Goal: Information Seeking & Learning: Compare options

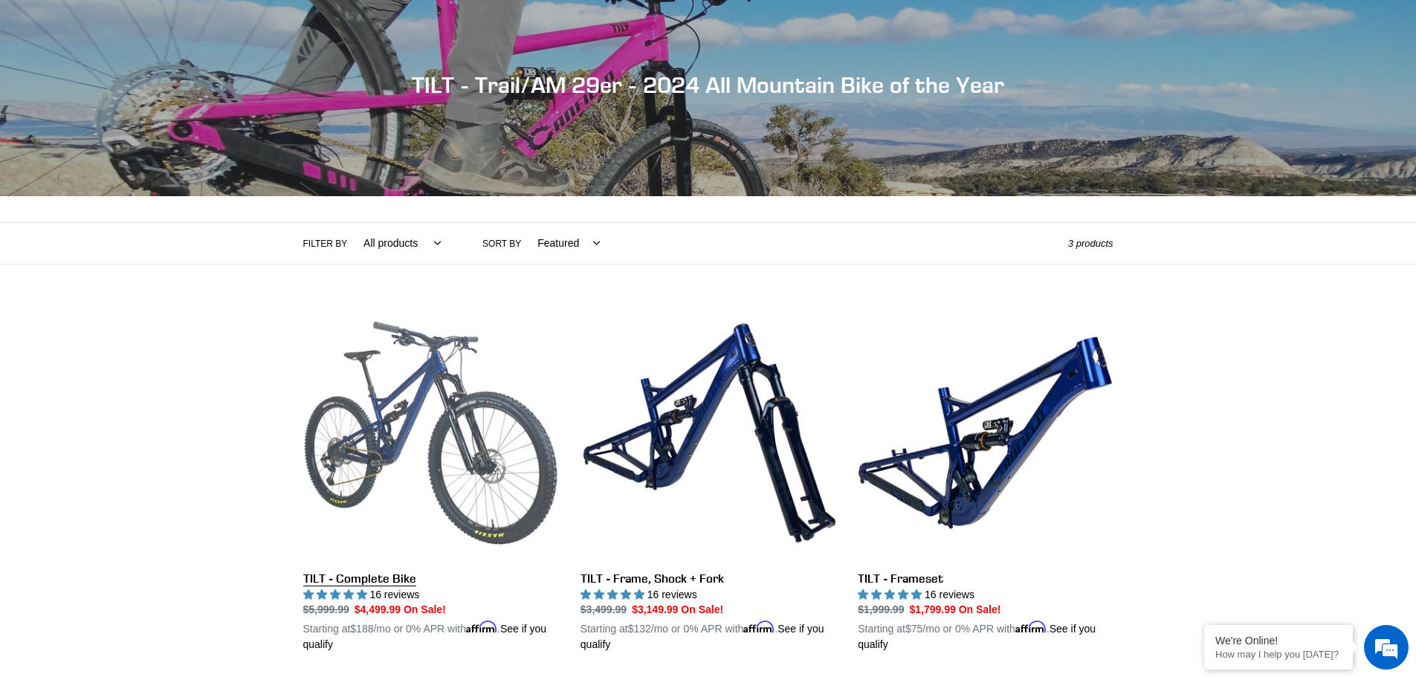
scroll to position [149, 0]
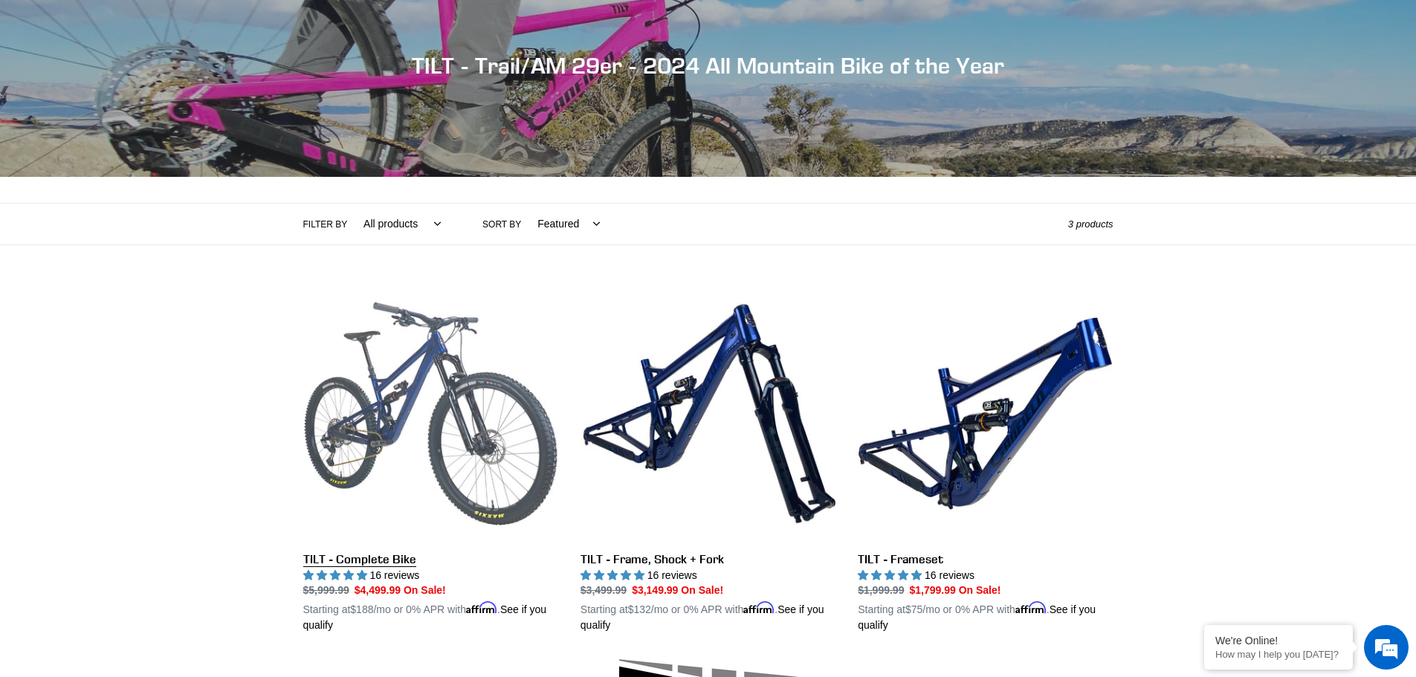
click at [462, 412] on link "TILT - Complete Bike" at bounding box center [430, 460] width 255 height 348
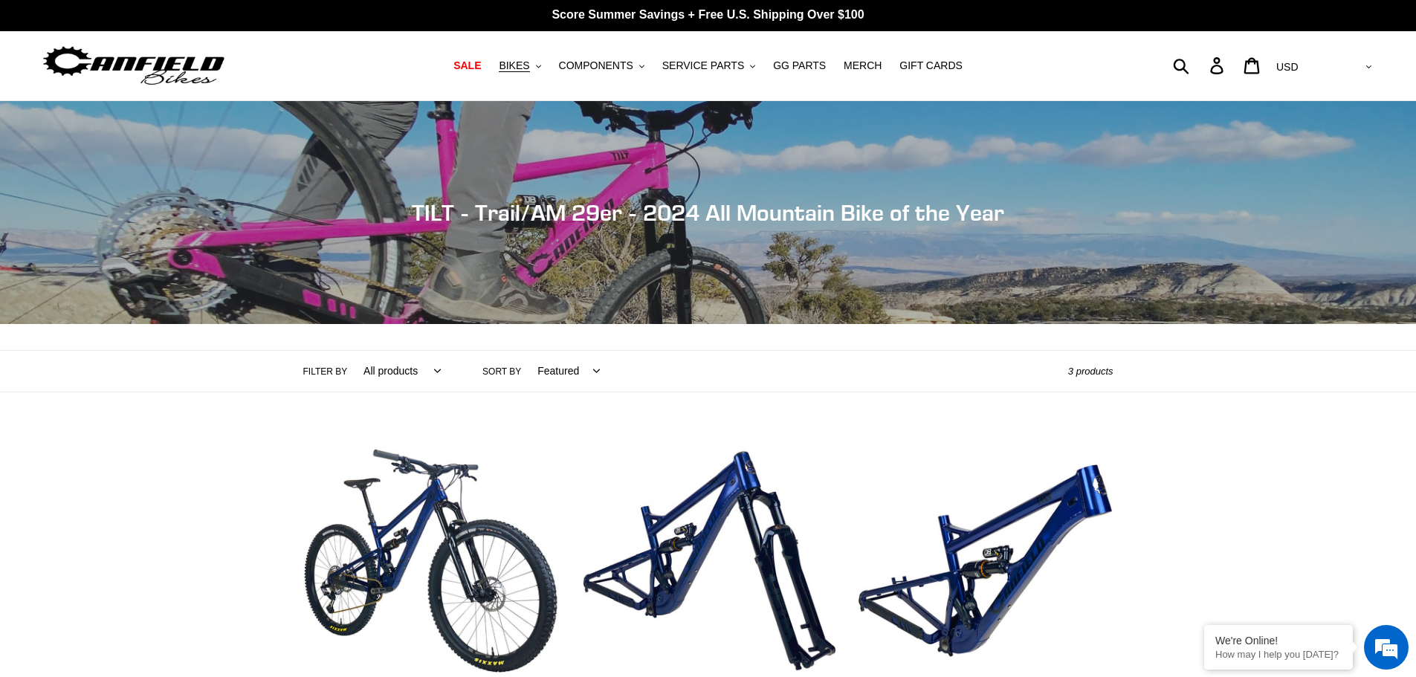
scroll to position [0, 0]
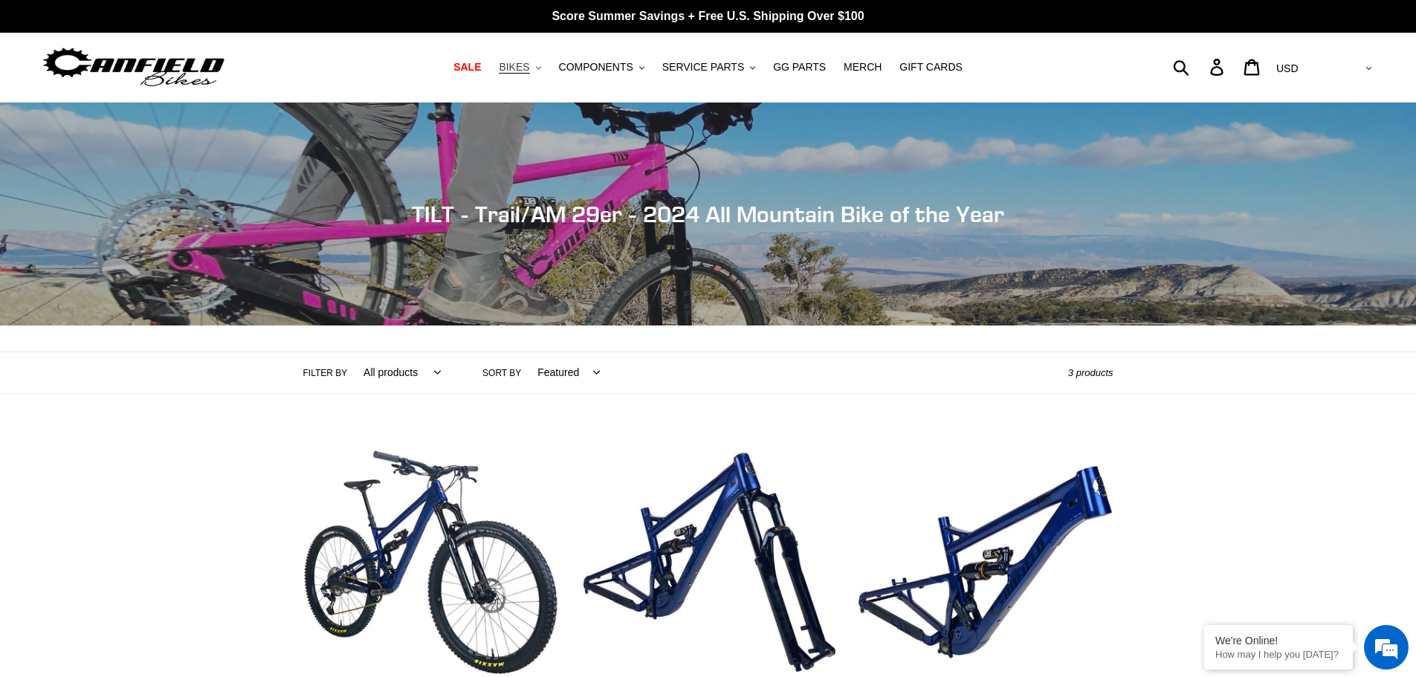
click at [548, 63] on button "BIKES .cls-1{fill:#231f20}" at bounding box center [519, 67] width 57 height 20
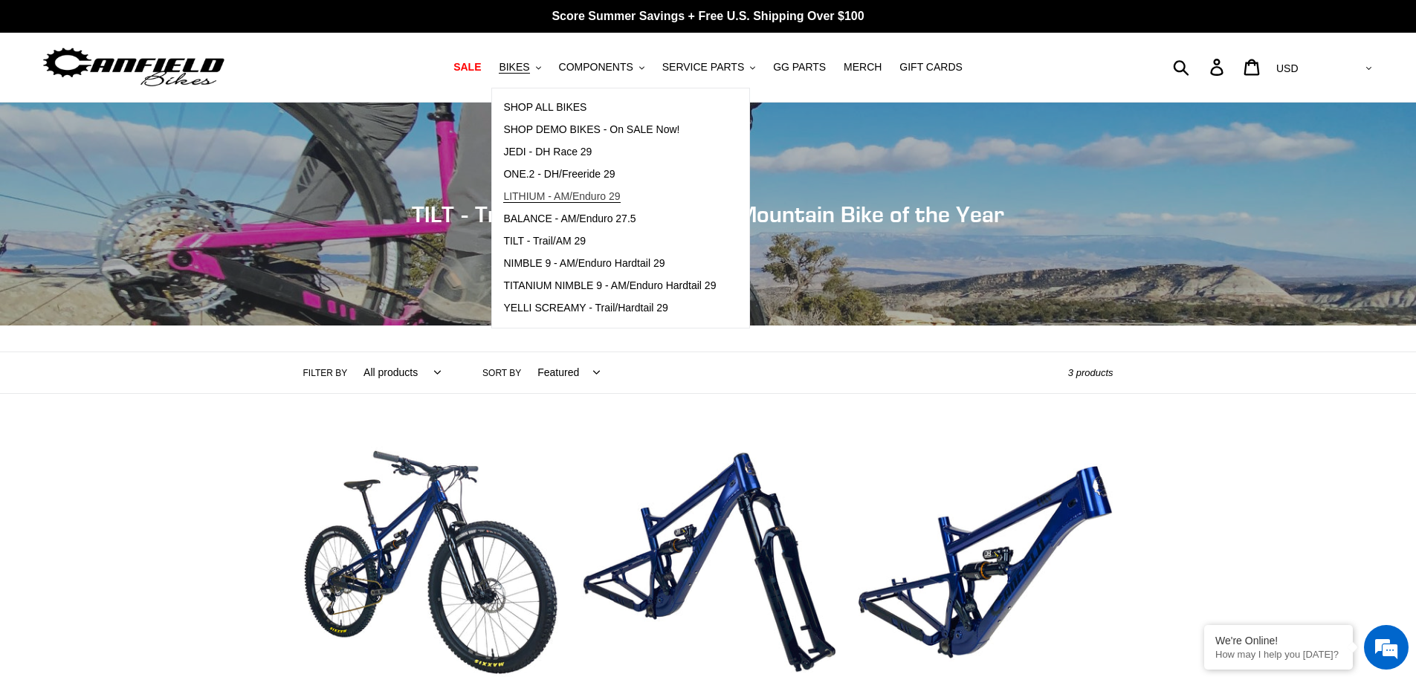
click at [569, 201] on span "LITHIUM - AM/Enduro 29" at bounding box center [561, 196] width 117 height 13
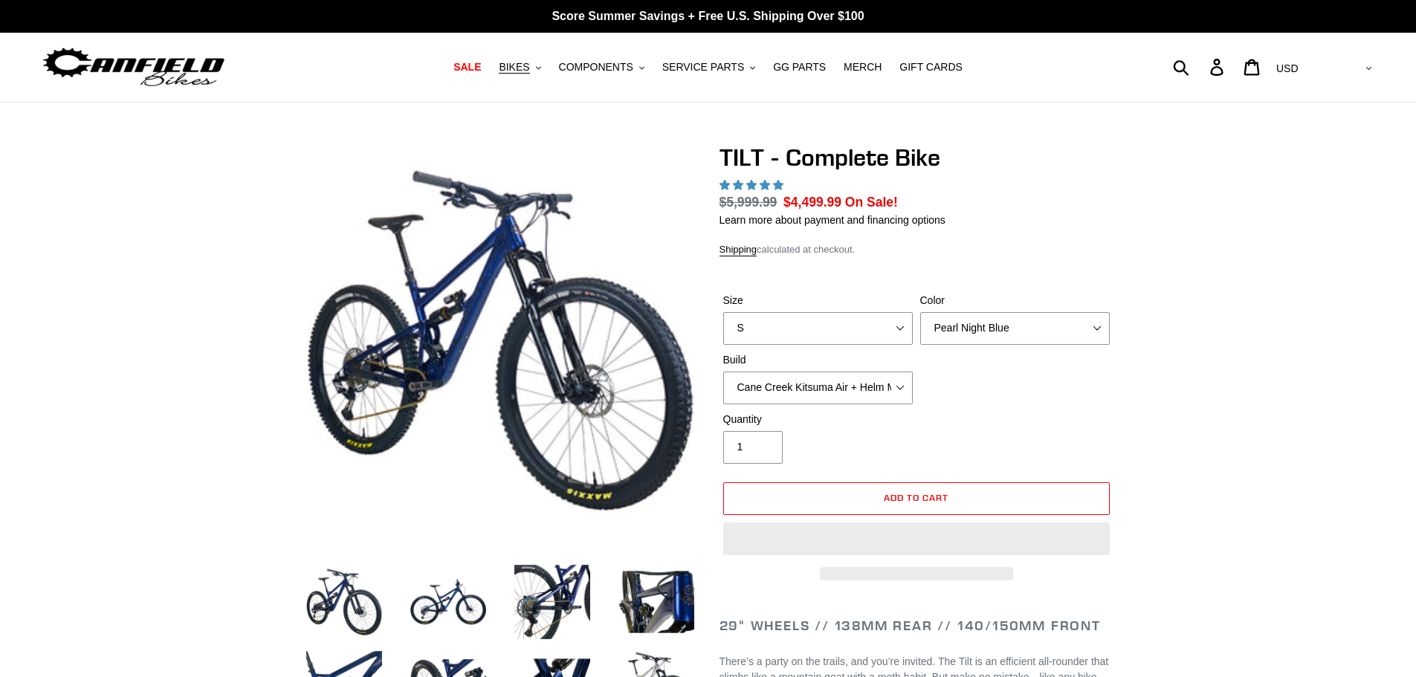
select select "highest-rating"
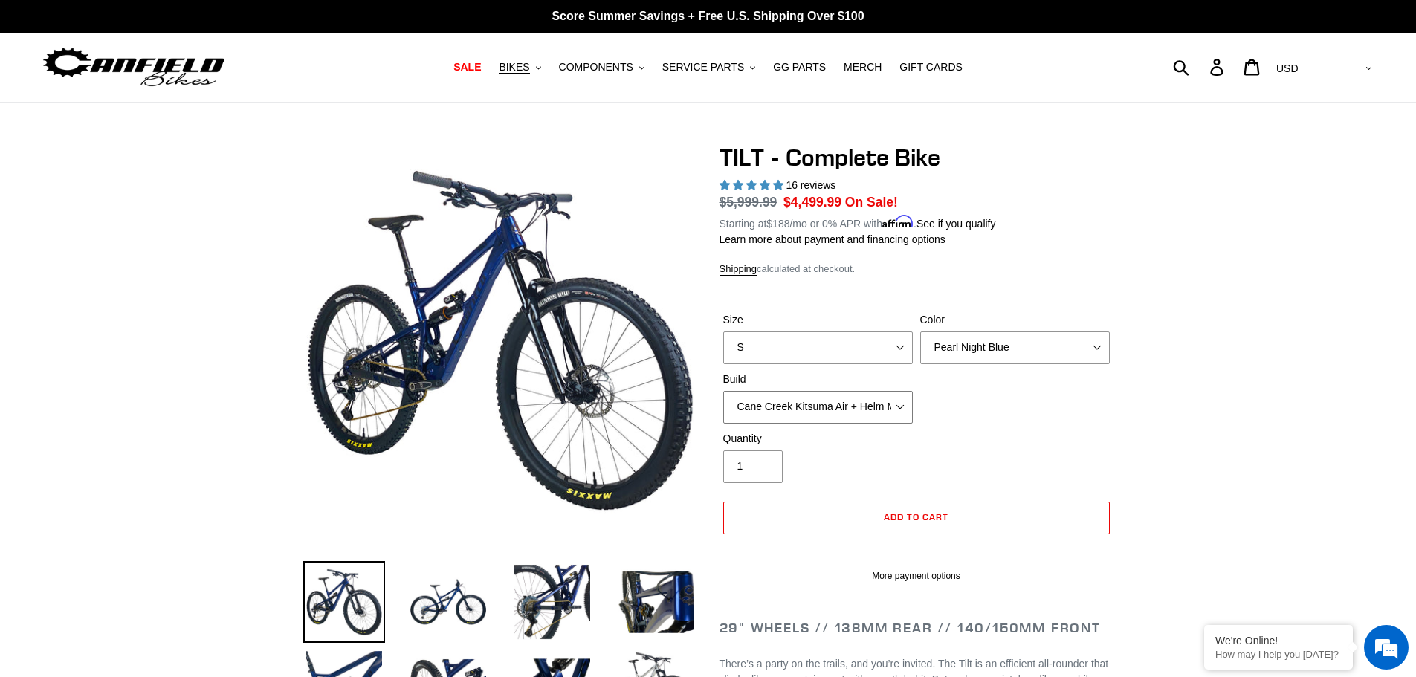
click at [900, 402] on select "Cane Creek Kitsuma Air + Helm MKII 140 + SRAM GX Cane Creek Kitsuma Air + Helm …" at bounding box center [818, 407] width 190 height 33
click at [1013, 388] on div "Size S M L Color Pearl Night Blue Stealth Silver Raw Build Cane Creek Kitsuma A…" at bounding box center [917, 371] width 394 height 119
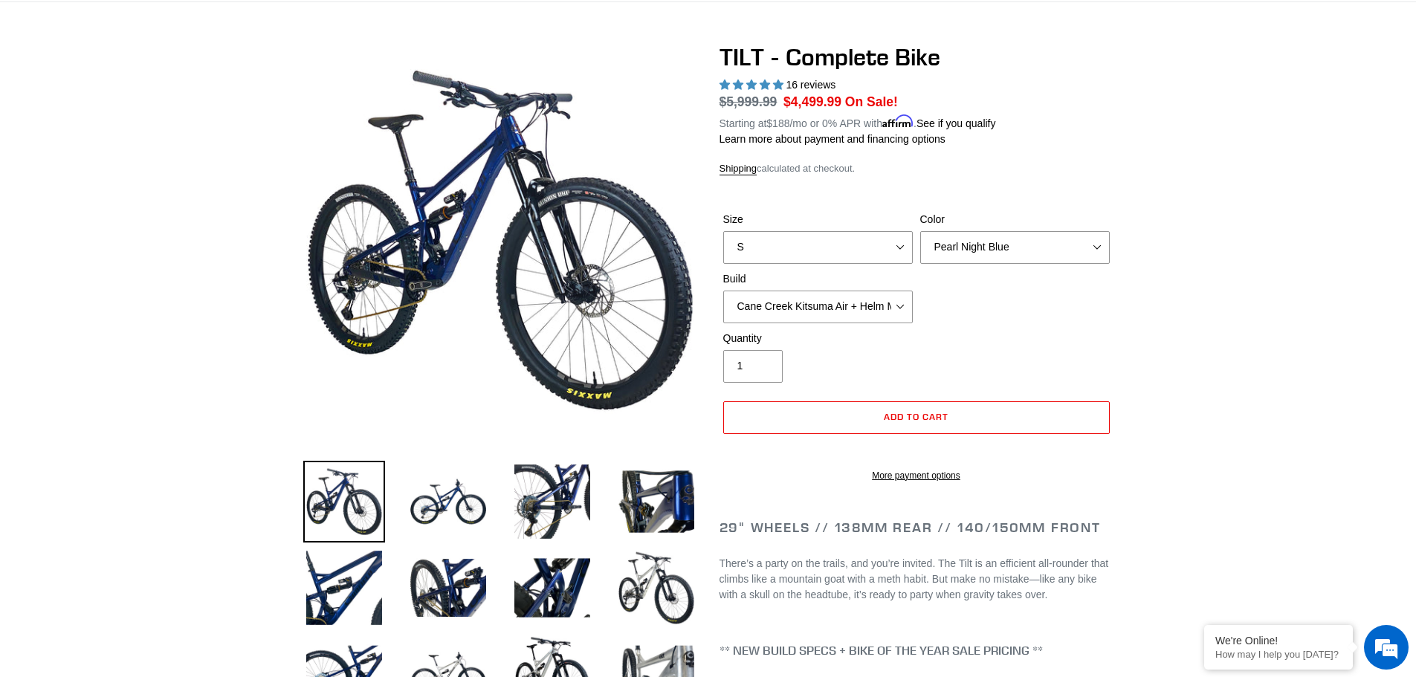
scroll to position [74, 0]
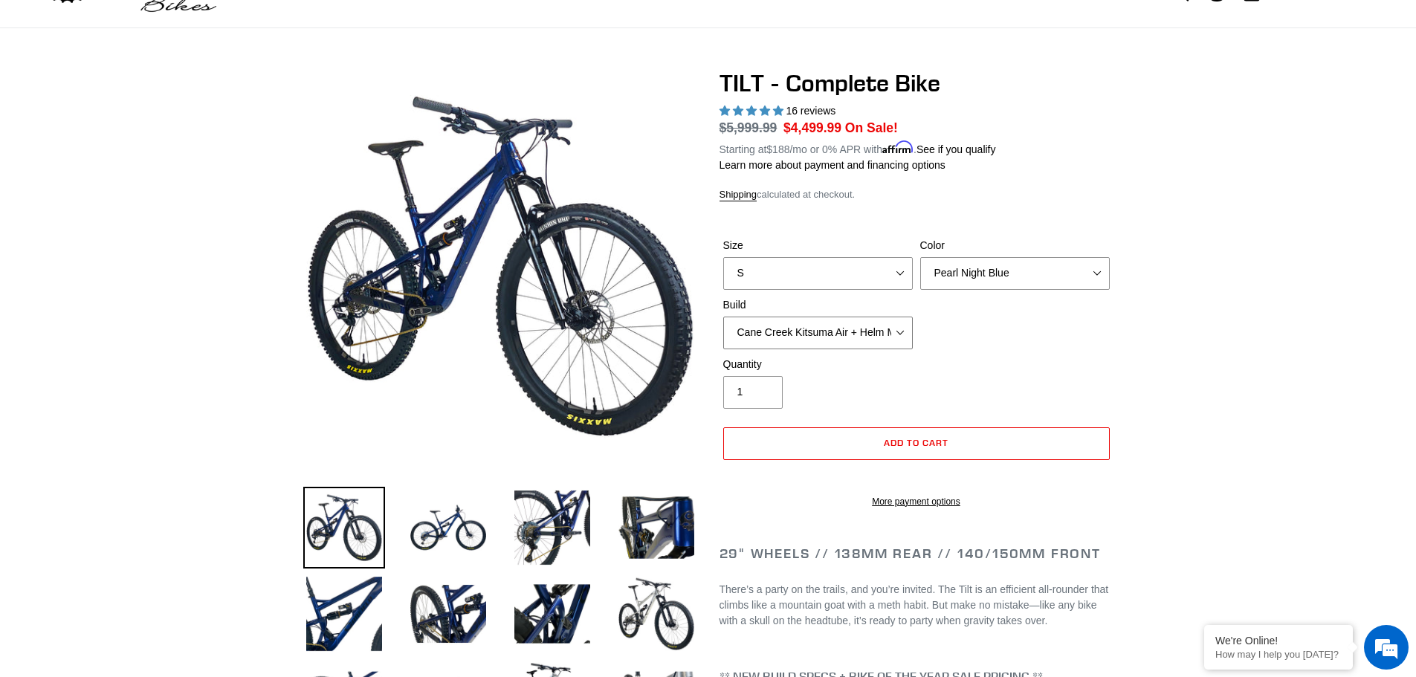
click at [900, 334] on select "Cane Creek Kitsuma Air + Helm MKII 140 + SRAM GX Cane Creek Kitsuma Air + Helm …" at bounding box center [818, 333] width 190 height 33
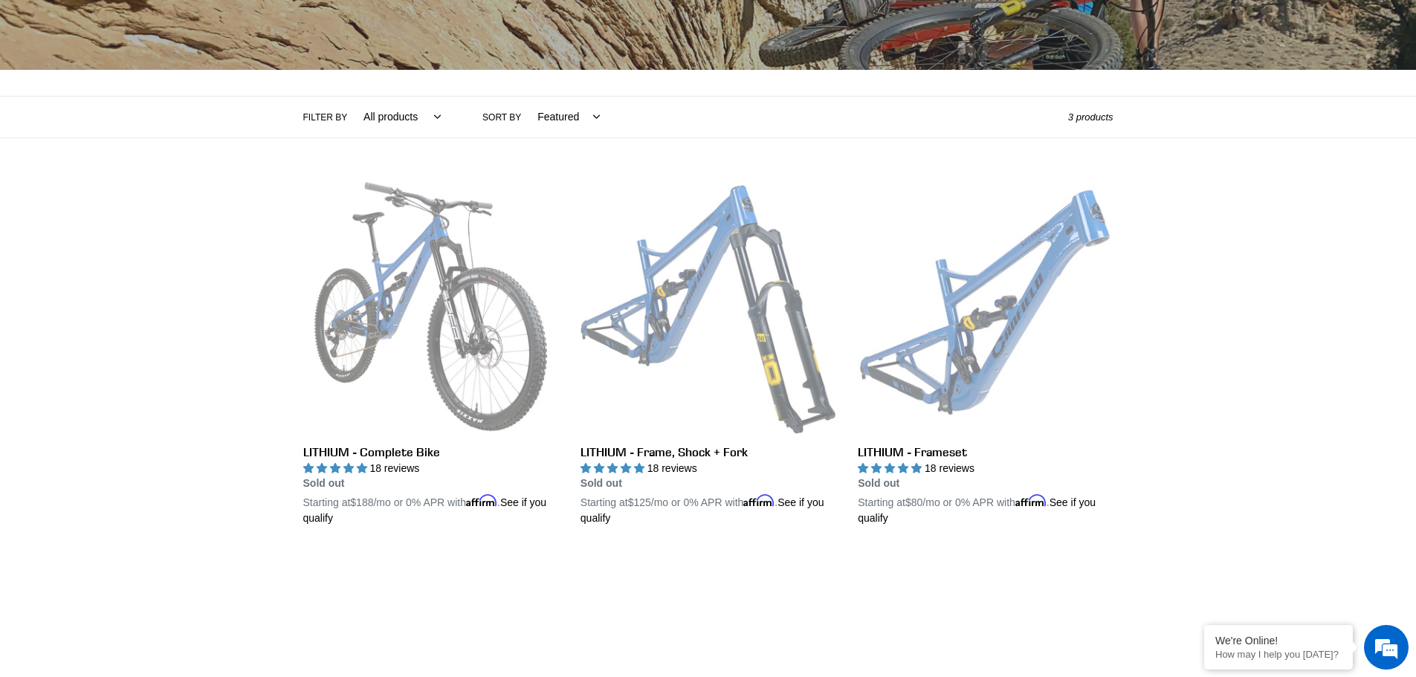
scroll to position [297, 0]
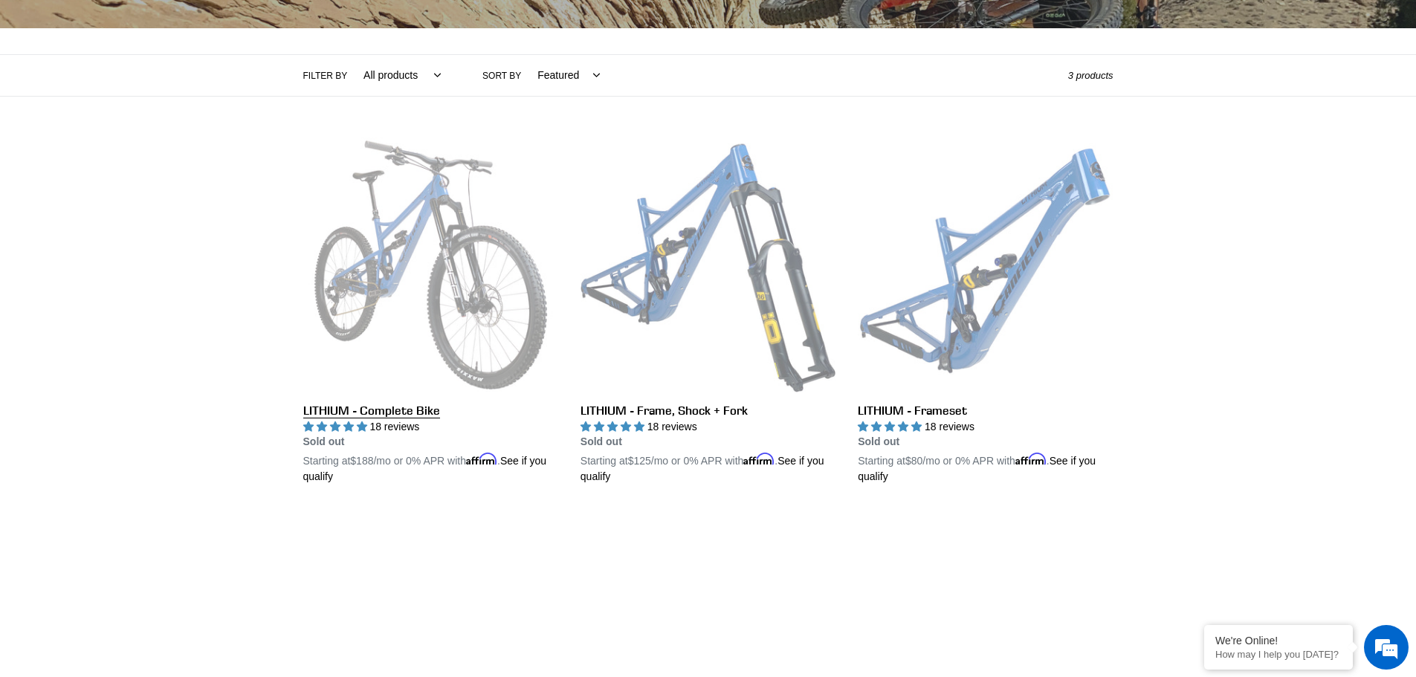
click at [396, 255] on link "LITHIUM - Complete Bike" at bounding box center [430, 312] width 255 height 348
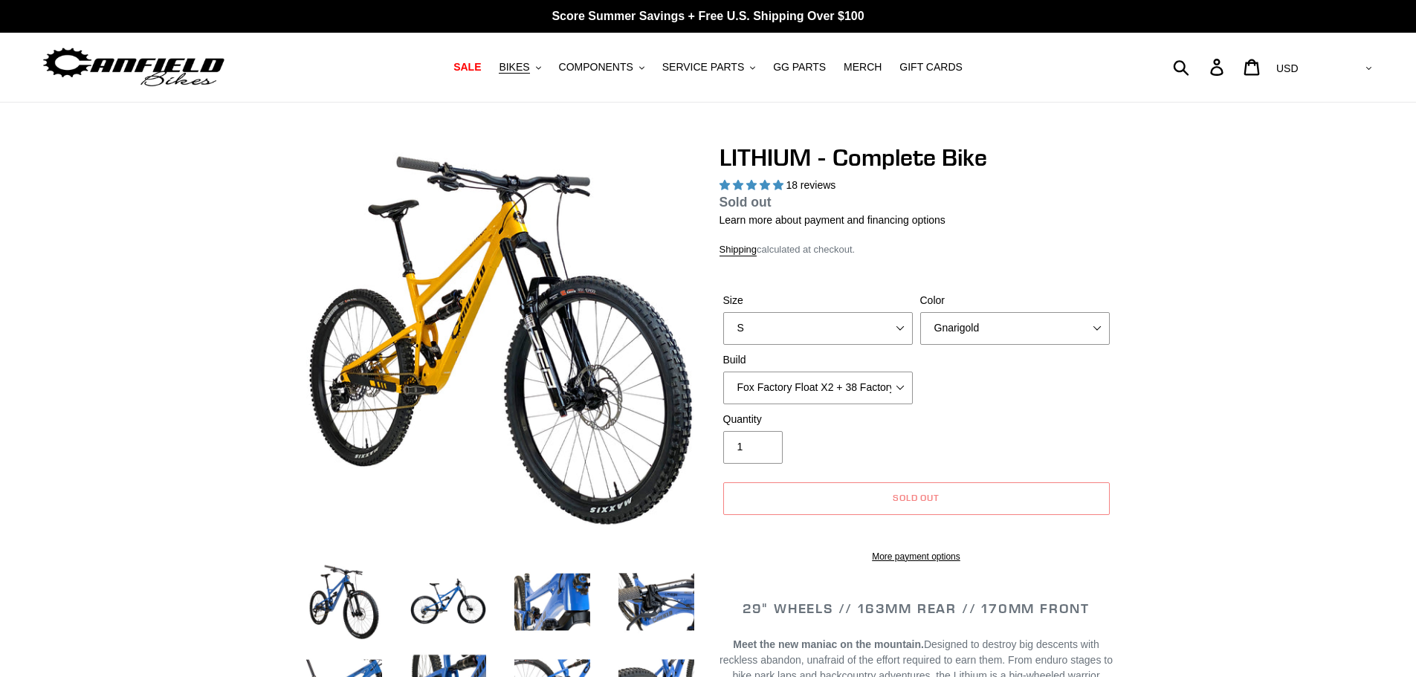
select select "highest-rating"
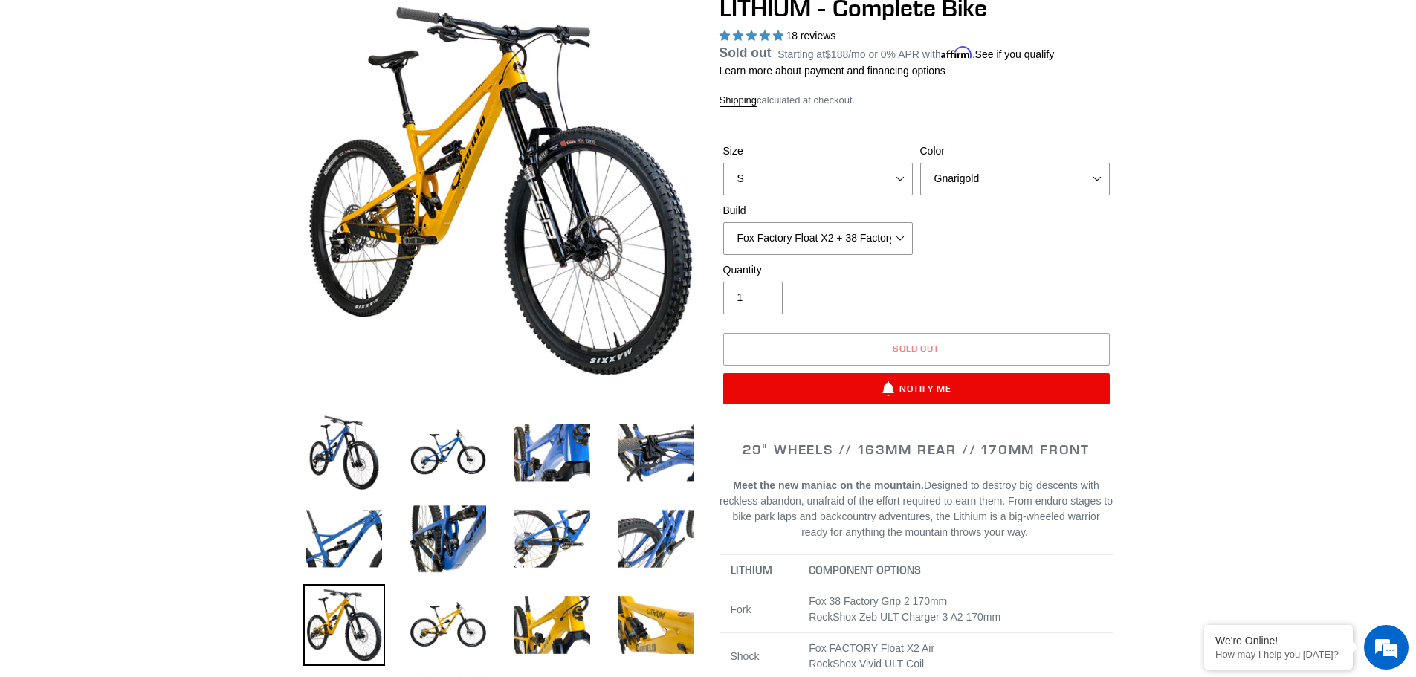
scroll to position [149, 0]
click at [903, 237] on select "Fox Factory Float X2 + 38 Factory Grip 2 170 + SRAM GX Fox Factory Float X2 + 3…" at bounding box center [818, 239] width 190 height 33
click at [723, 240] on select "Fox Factory Float X2 + 38 Factory Grip 2 170 + SRAM GX Fox Factory Float X2 + 3…" at bounding box center [818, 239] width 190 height 33
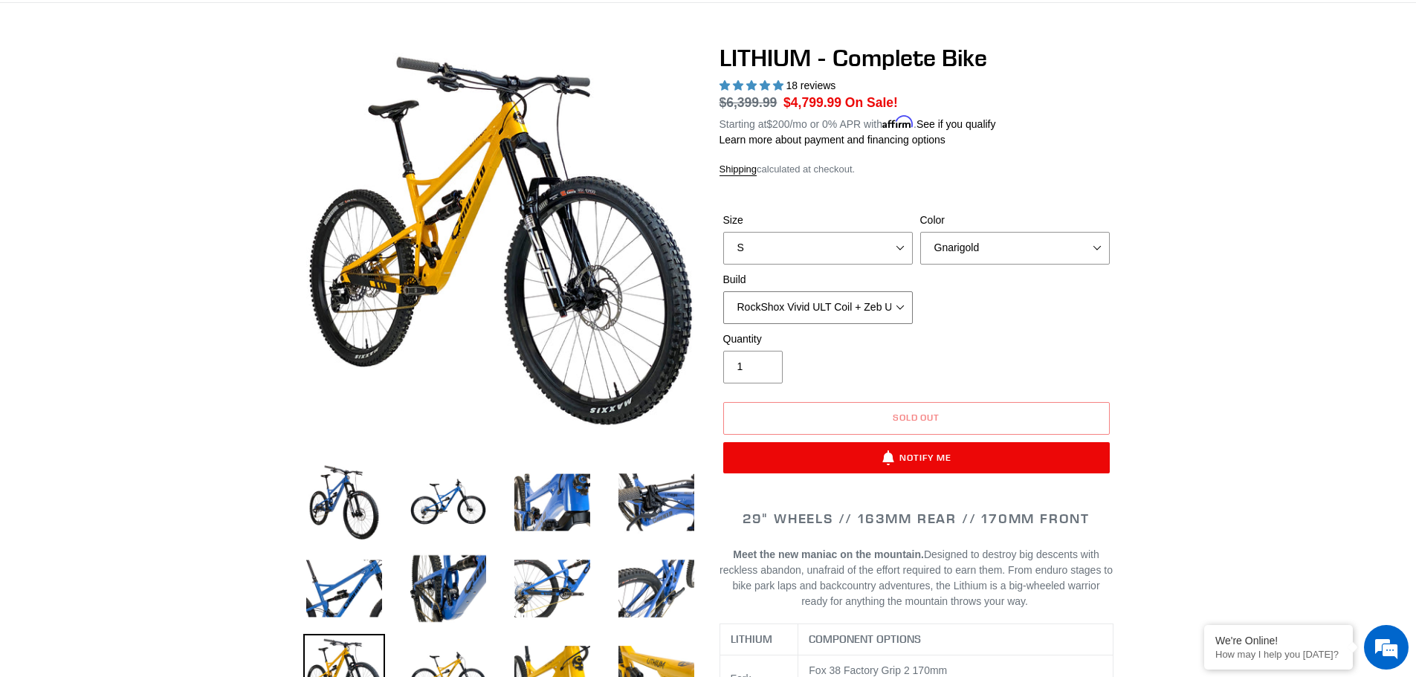
scroll to position [74, 0]
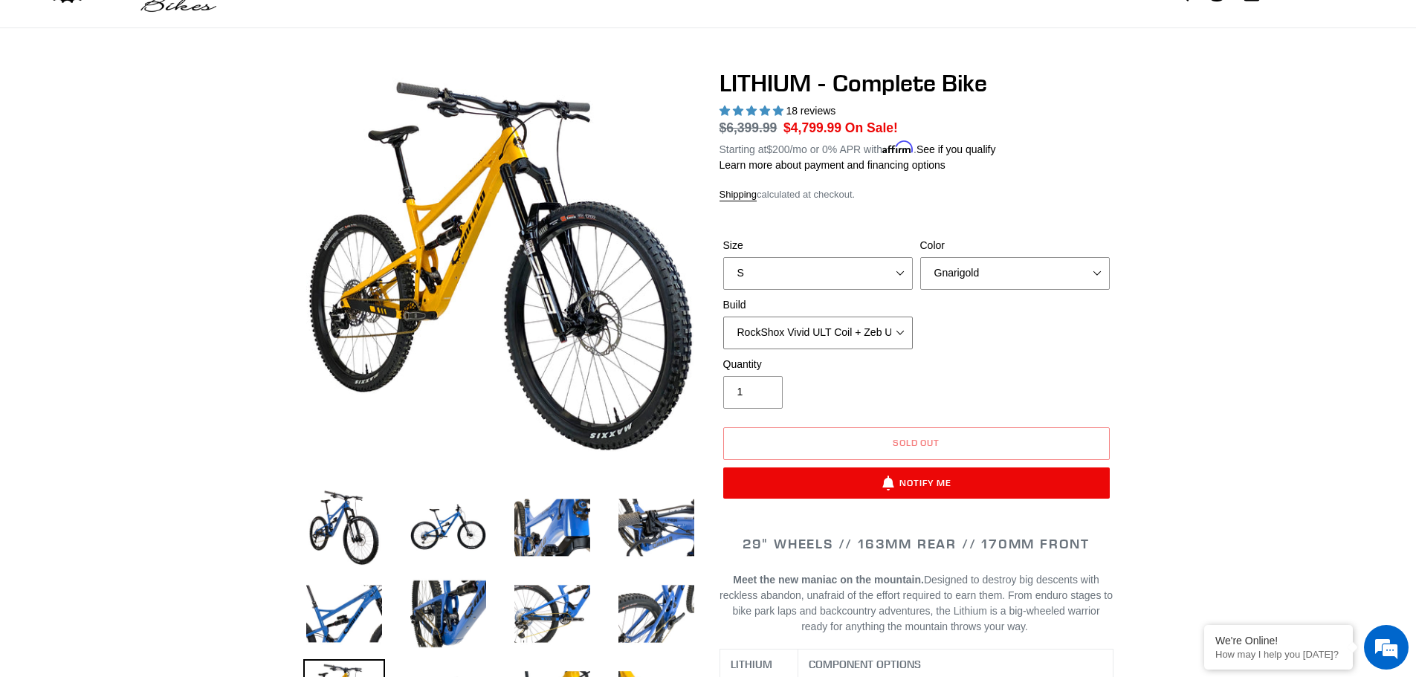
click at [903, 326] on select "Fox Factory Float X2 + 38 Factory Grip 2 170 + SRAM GX Fox Factory Float X2 + 3…" at bounding box center [818, 333] width 190 height 33
click at [723, 317] on select "Fox Factory Float X2 + 38 Factory Grip 2 170 + SRAM GX Fox Factory Float X2 + 3…" at bounding box center [818, 333] width 190 height 33
click at [900, 330] on select "Fox Factory Float X2 + 38 Factory Grip 2 170 + SRAM GX Fox Factory Float X2 + 3…" at bounding box center [818, 333] width 190 height 33
click at [723, 317] on select "Fox Factory Float X2 + 38 Factory Grip 2 170 + SRAM GX Fox Factory Float X2 + 3…" at bounding box center [818, 333] width 190 height 33
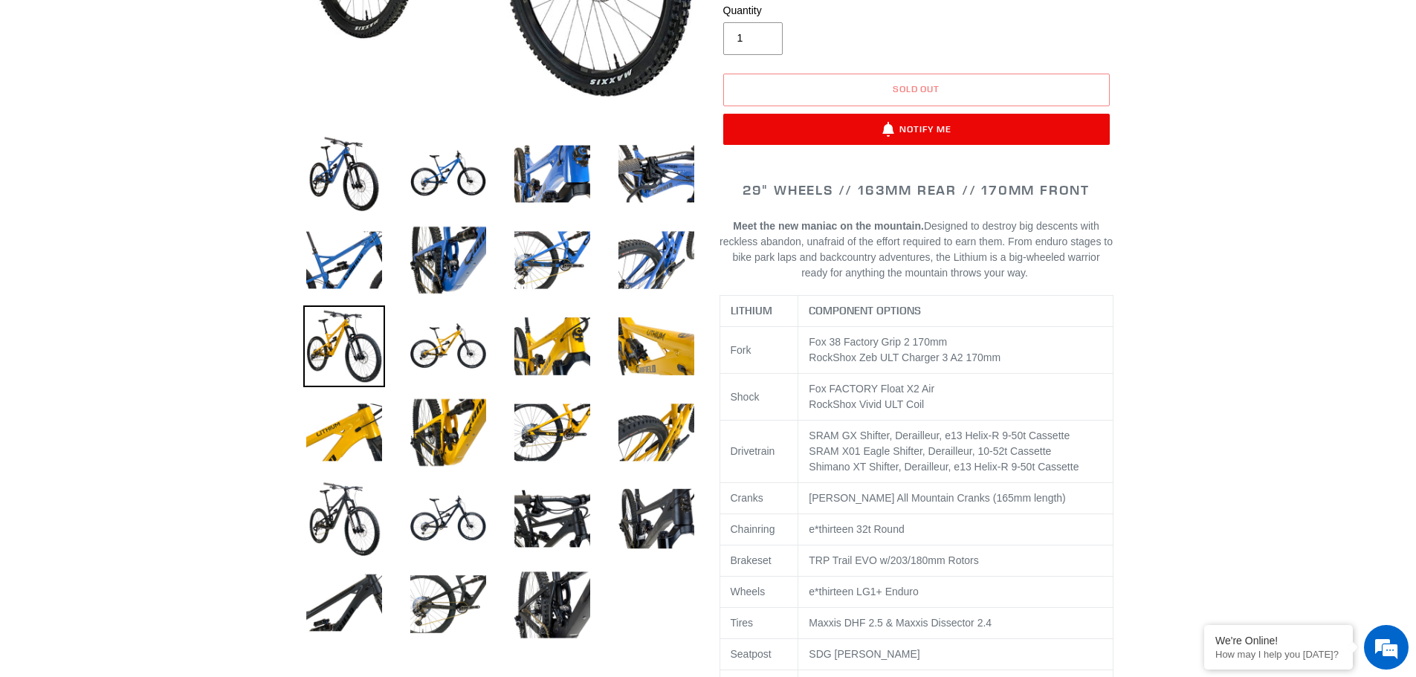
scroll to position [297, 0]
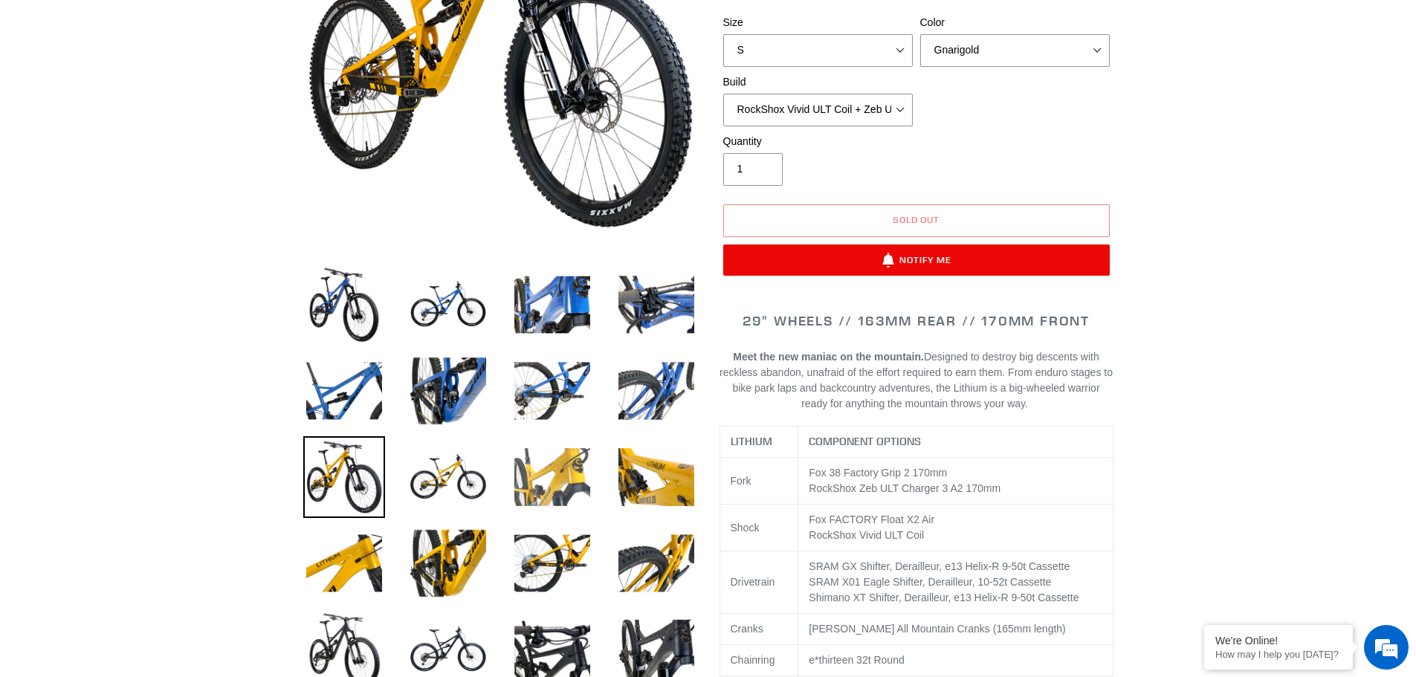
click at [562, 478] on img at bounding box center [552, 477] width 82 height 82
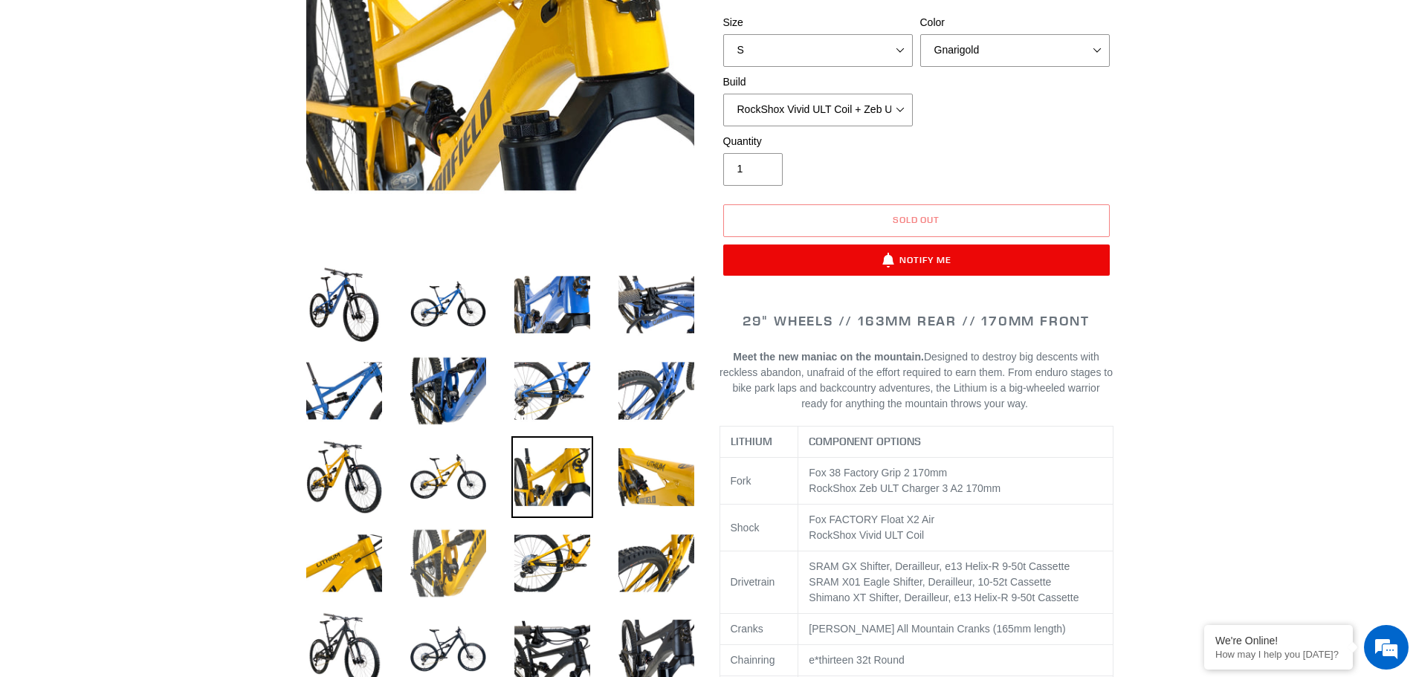
click at [471, 561] on img at bounding box center [448, 564] width 82 height 82
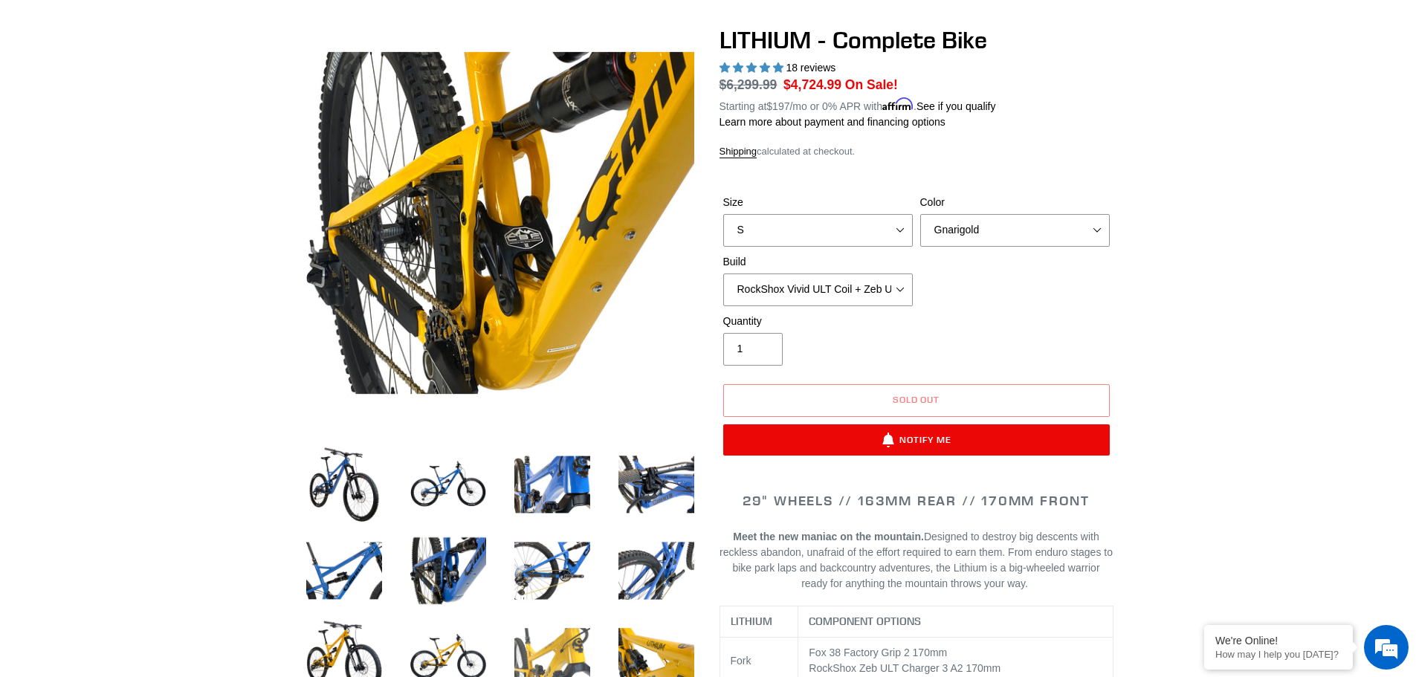
scroll to position [74, 0]
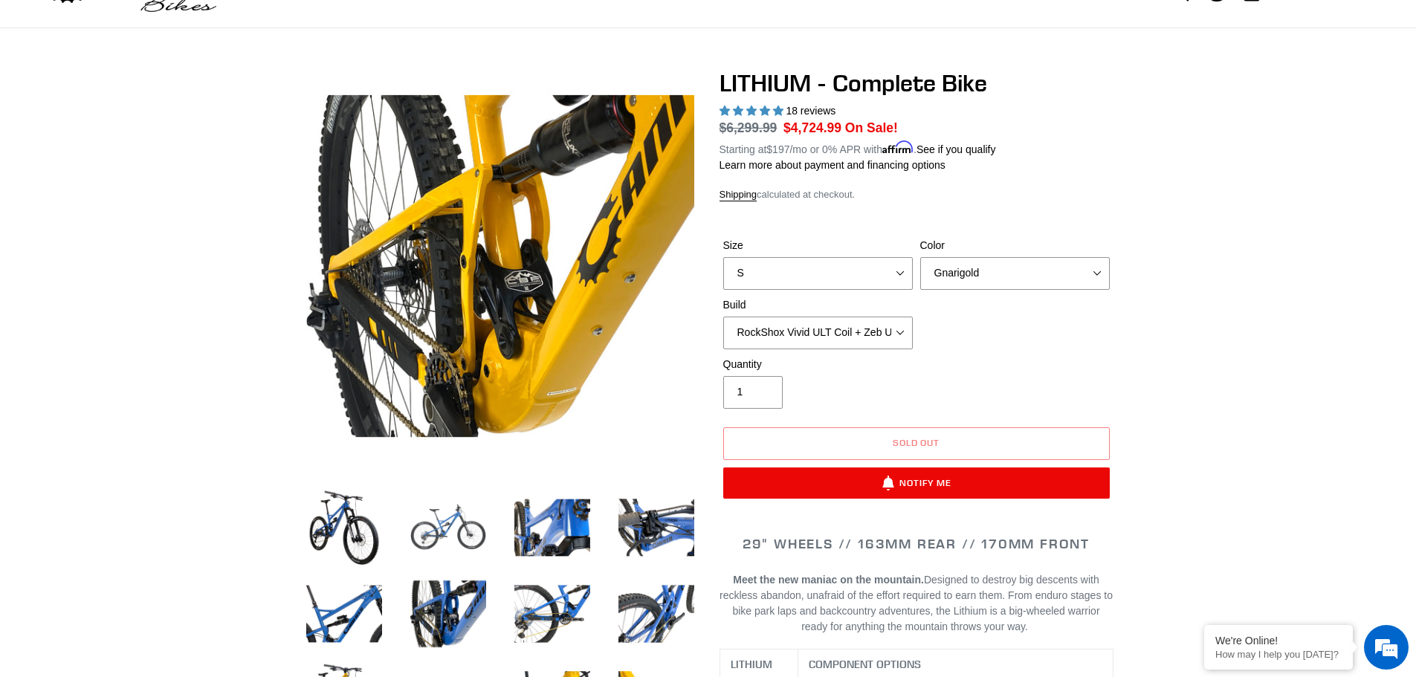
click at [433, 520] on img at bounding box center [448, 528] width 82 height 82
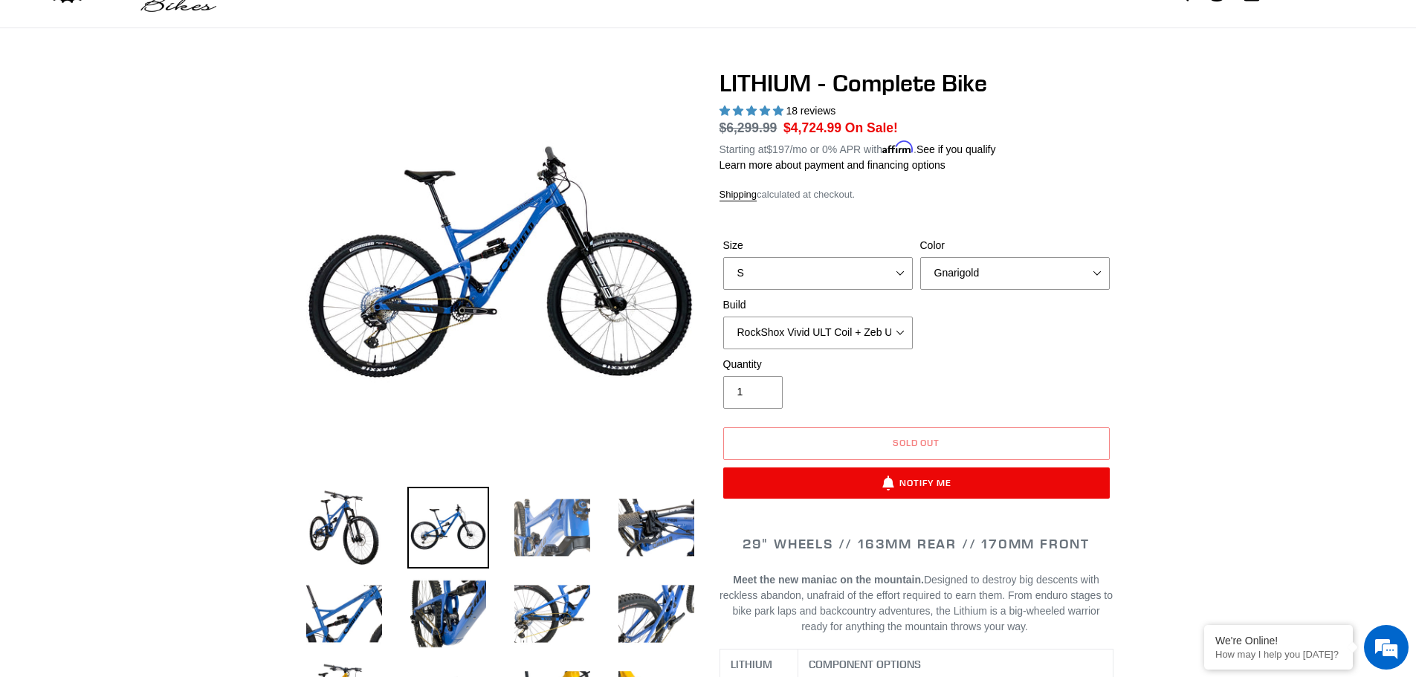
click at [576, 525] on img at bounding box center [552, 528] width 82 height 82
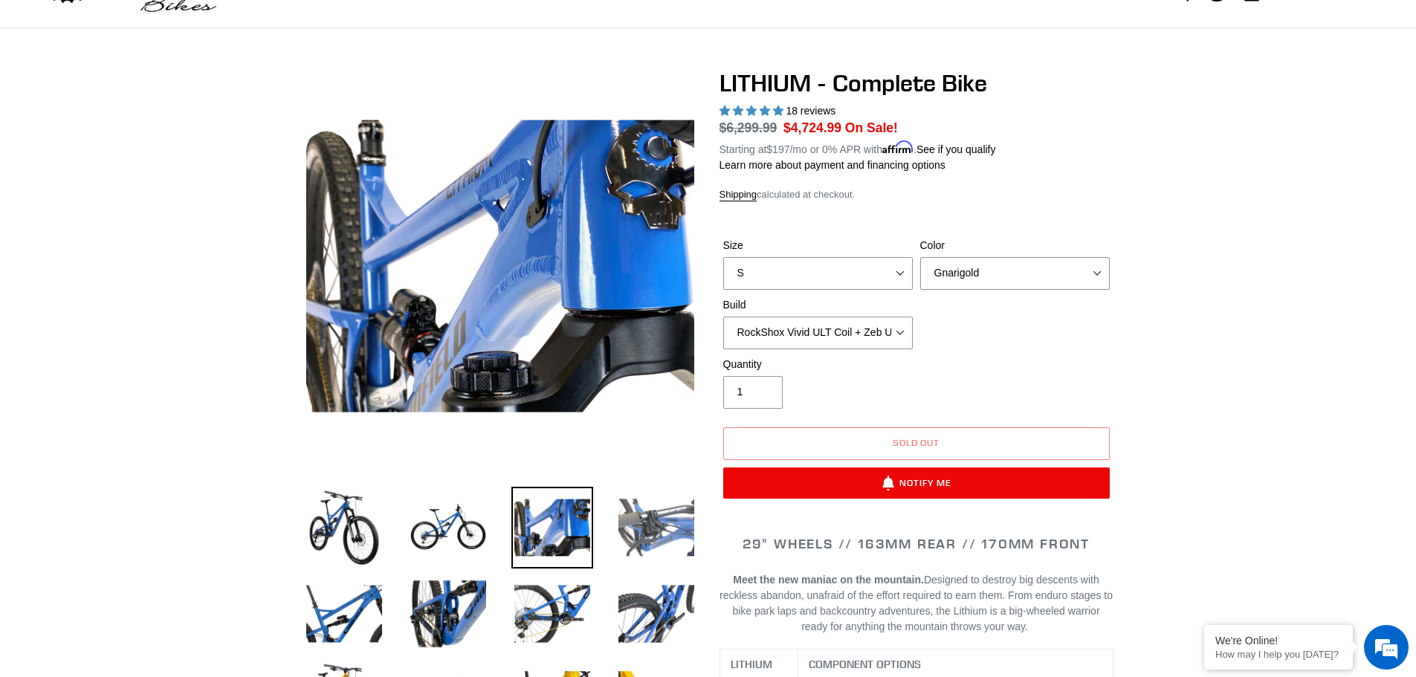
click at [655, 520] on img at bounding box center [657, 528] width 82 height 82
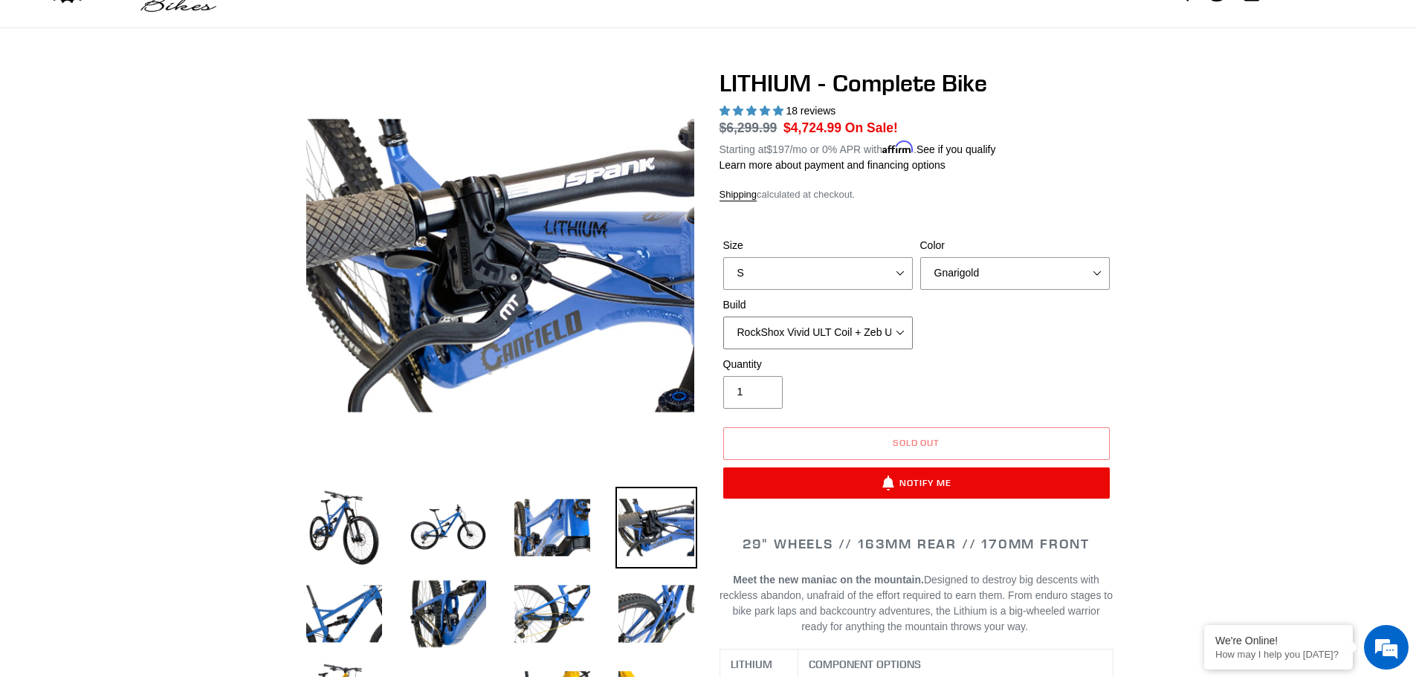
click at [901, 332] on select "Fox Factory Float X2 + 38 Factory Grip 2 170 + SRAM GX Fox Factory Float X2 + 3…" at bounding box center [818, 333] width 190 height 33
select select "Fox Factory Float X2 + 38 Factory Grip 2 170 + SRAM XO"
click at [723, 317] on select "Fox Factory Float X2 + 38 Factory Grip 2 170 + SRAM GX Fox Factory Float X2 + 3…" at bounding box center [818, 333] width 190 height 33
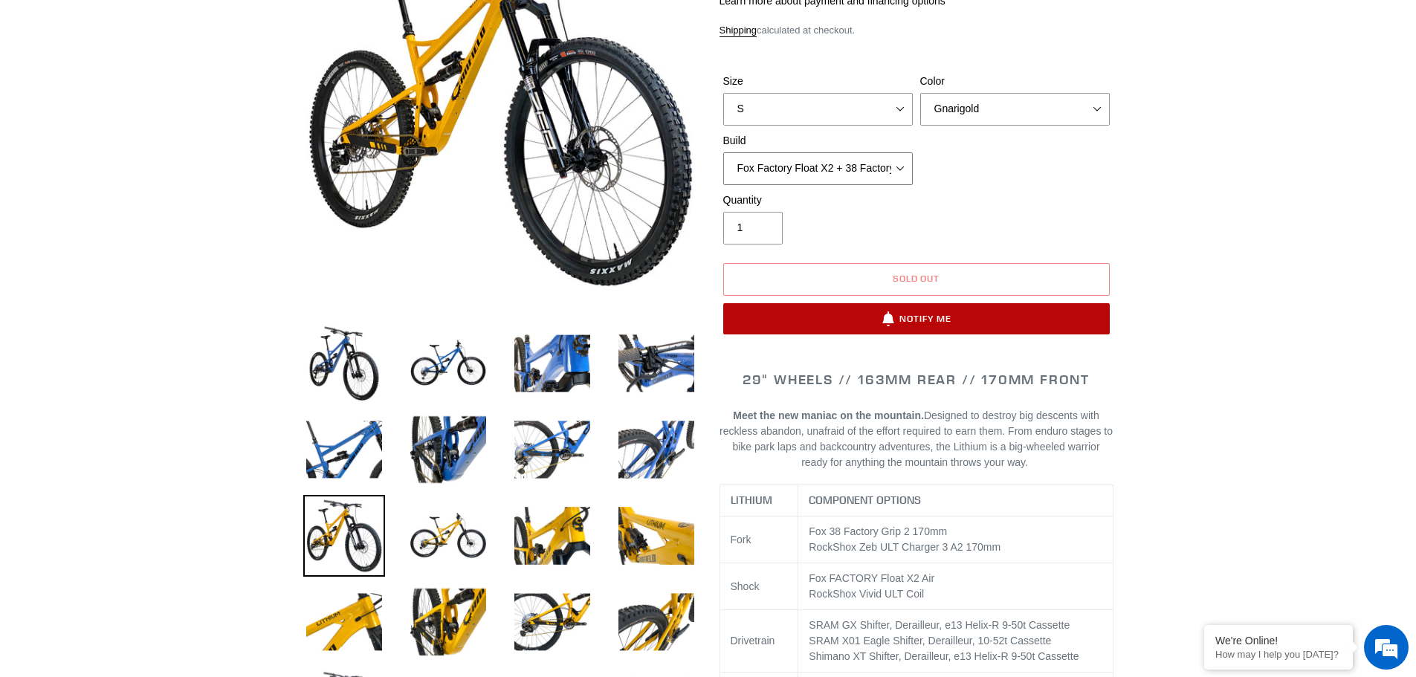
scroll to position [297, 0]
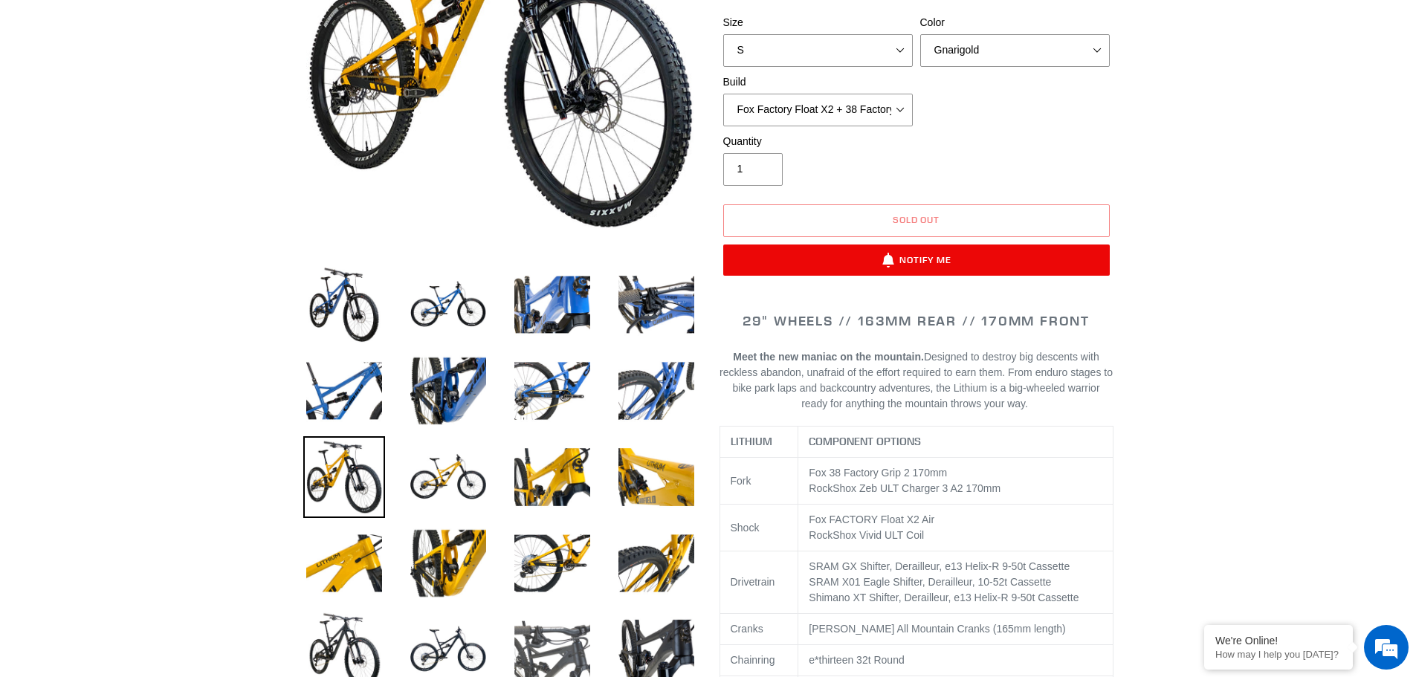
click at [560, 633] on img at bounding box center [552, 650] width 82 height 82
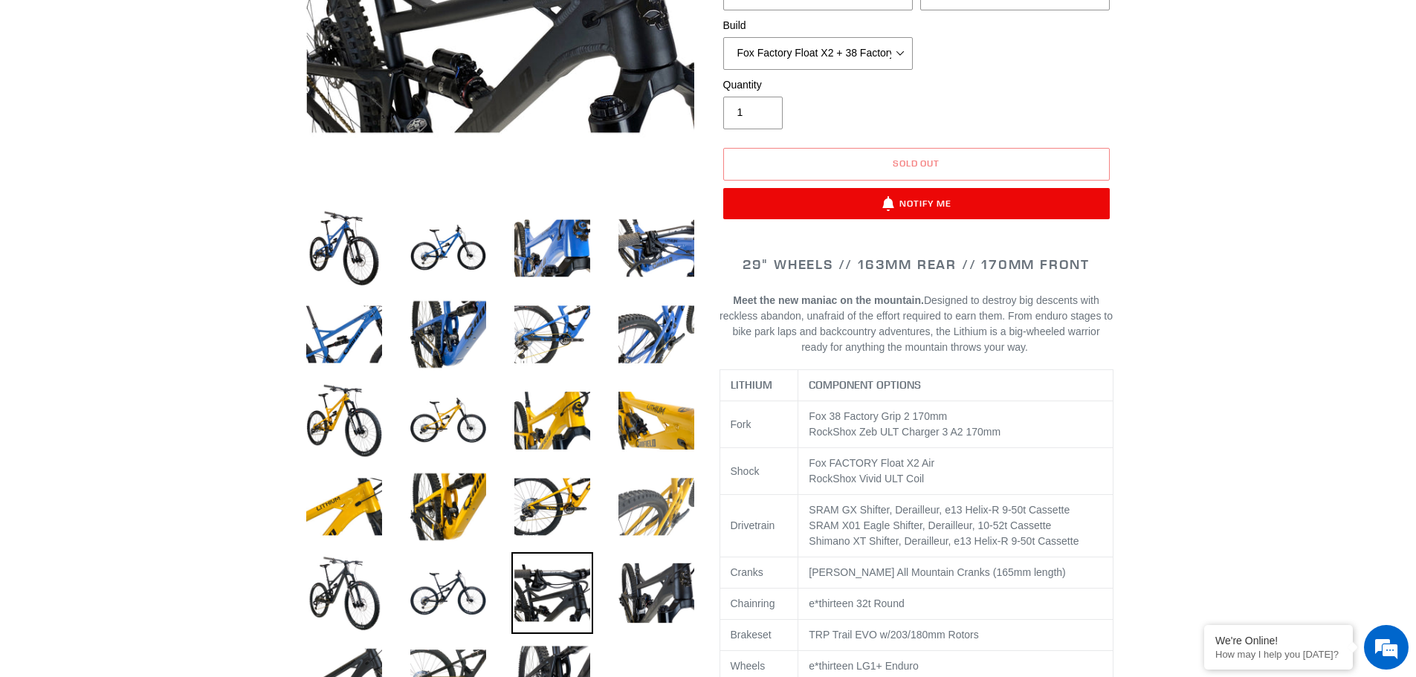
scroll to position [372, 0]
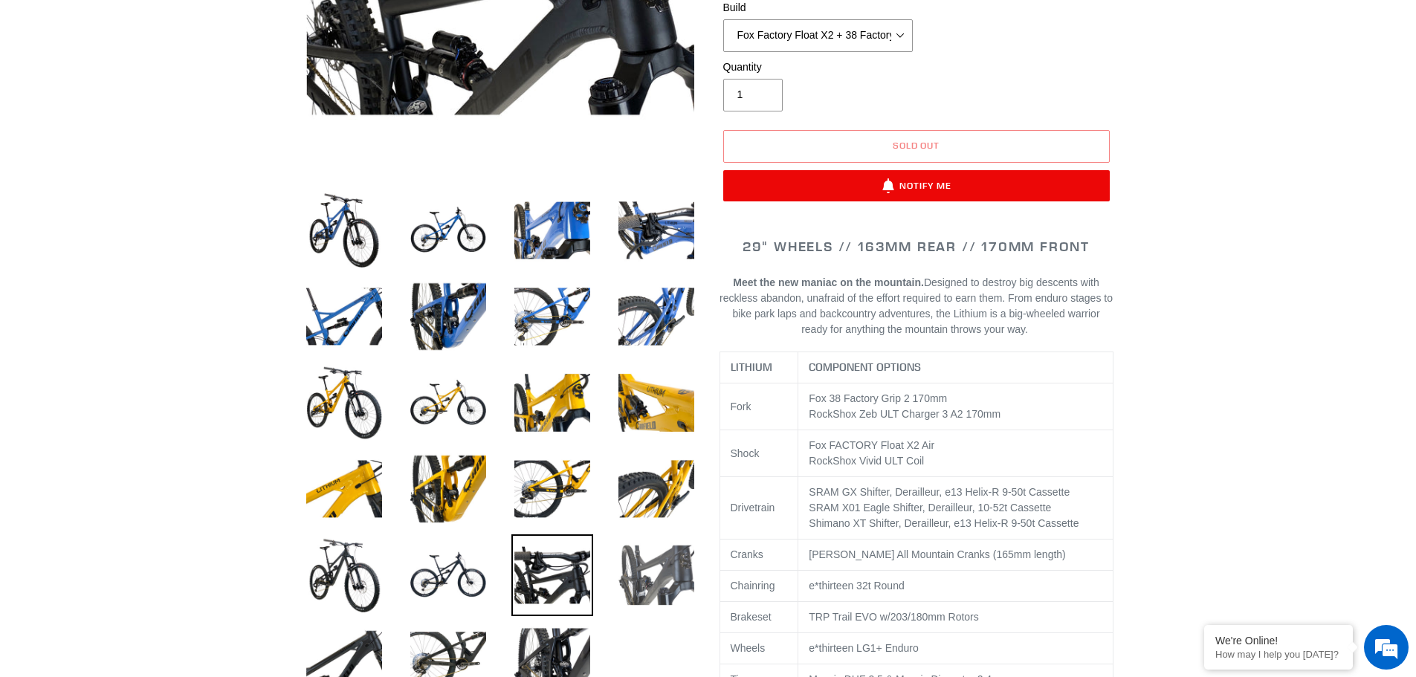
click at [653, 581] on img at bounding box center [657, 576] width 82 height 82
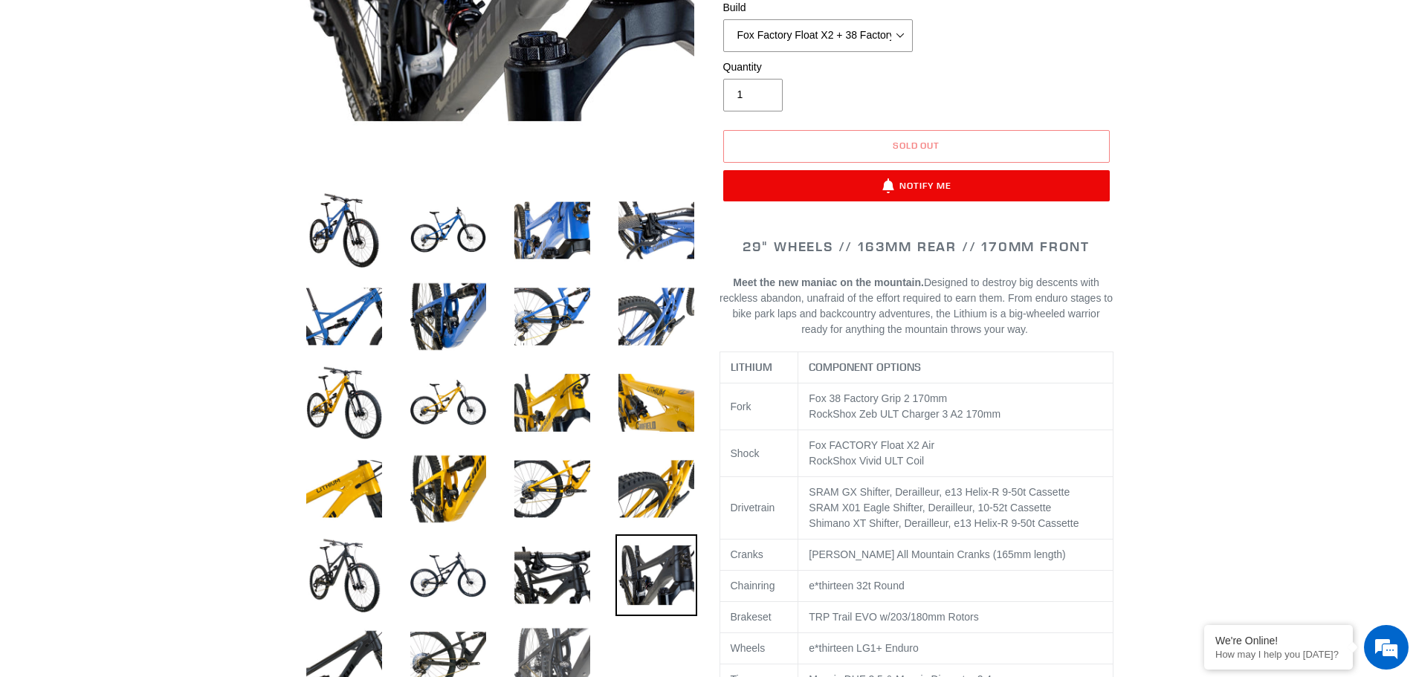
click at [561, 659] on img at bounding box center [552, 662] width 82 height 82
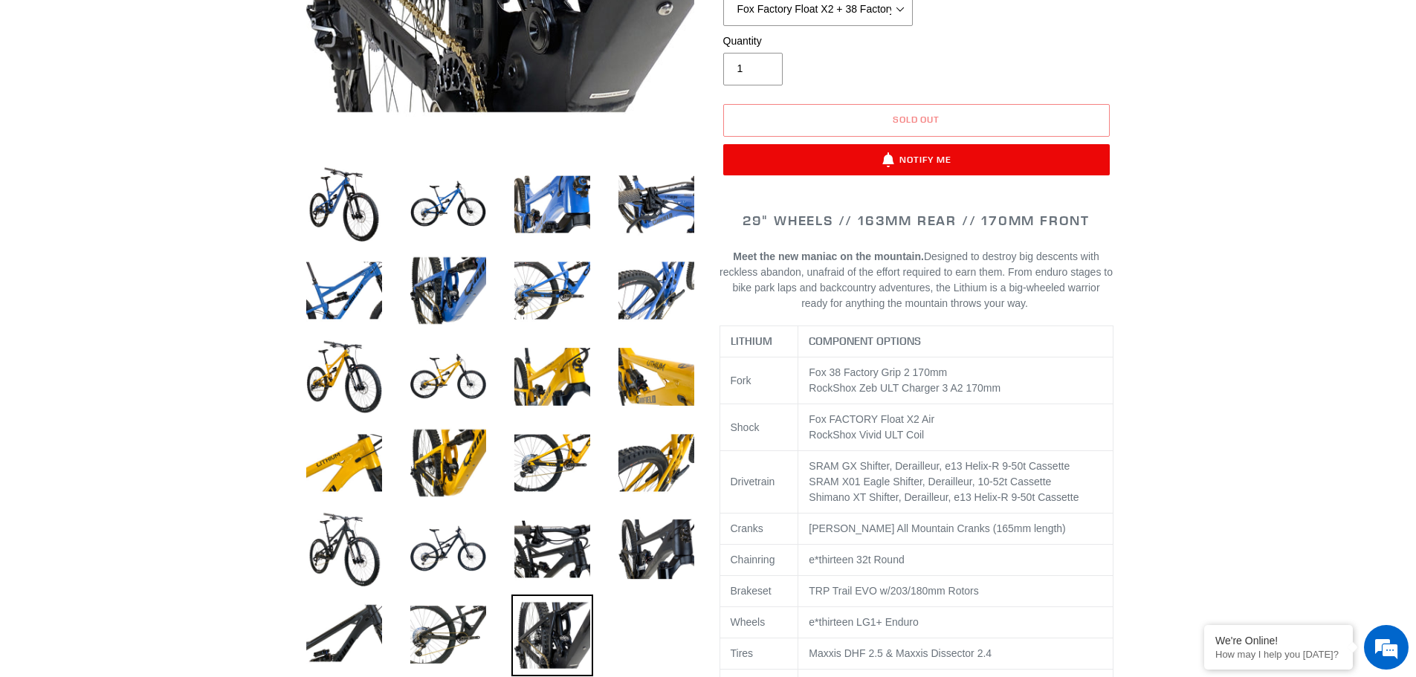
scroll to position [446, 0]
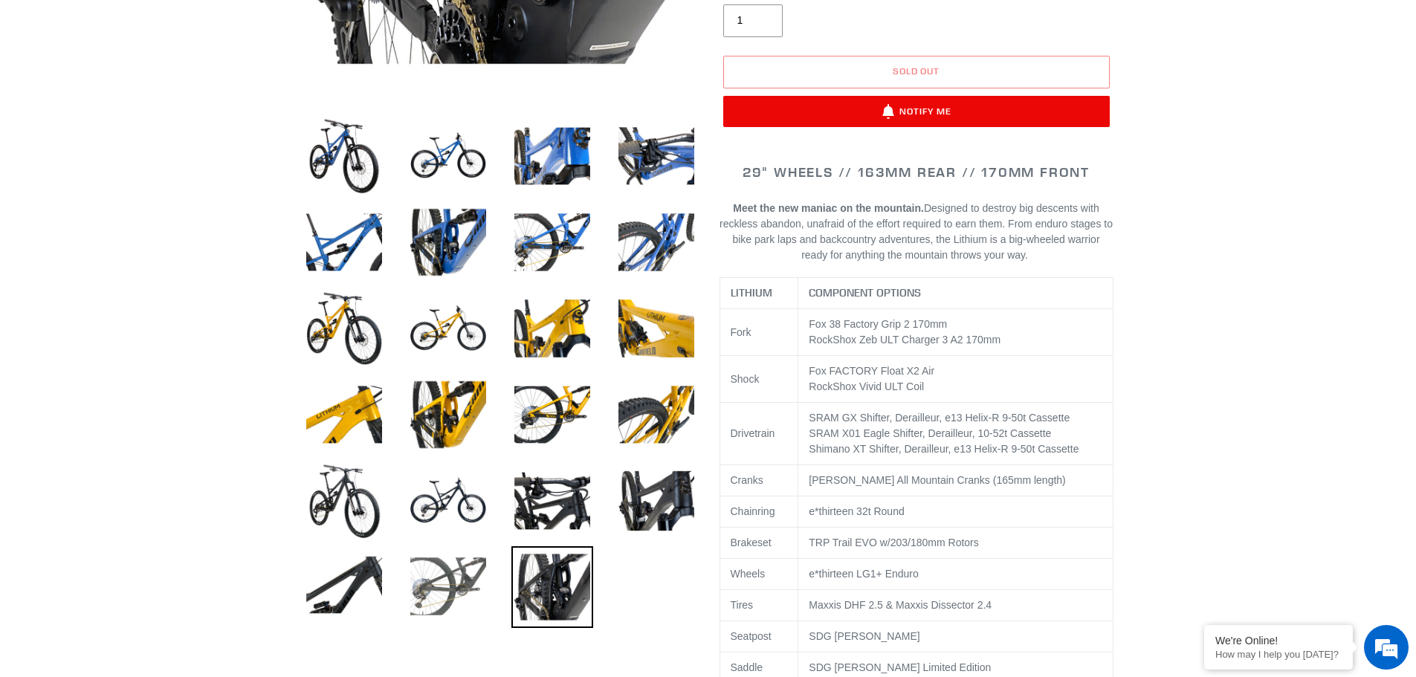
click at [471, 576] on img at bounding box center [448, 587] width 82 height 82
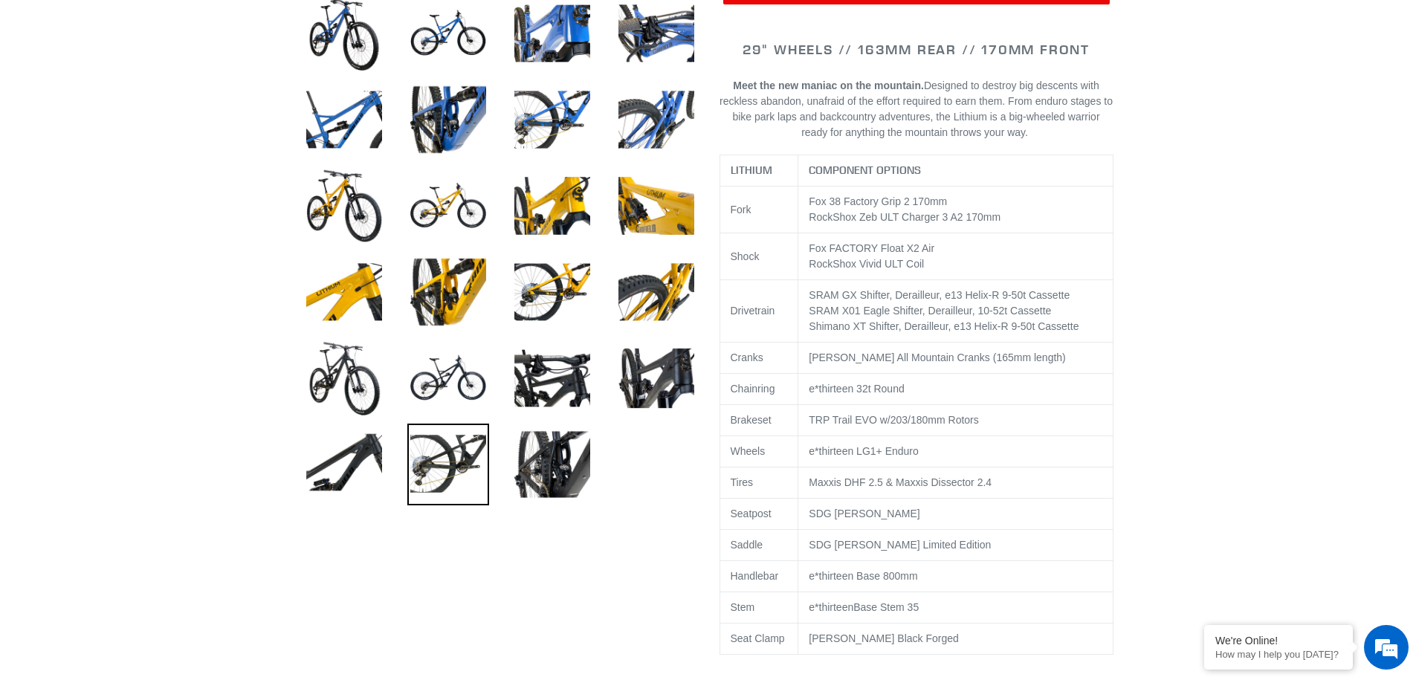
scroll to position [595, 0]
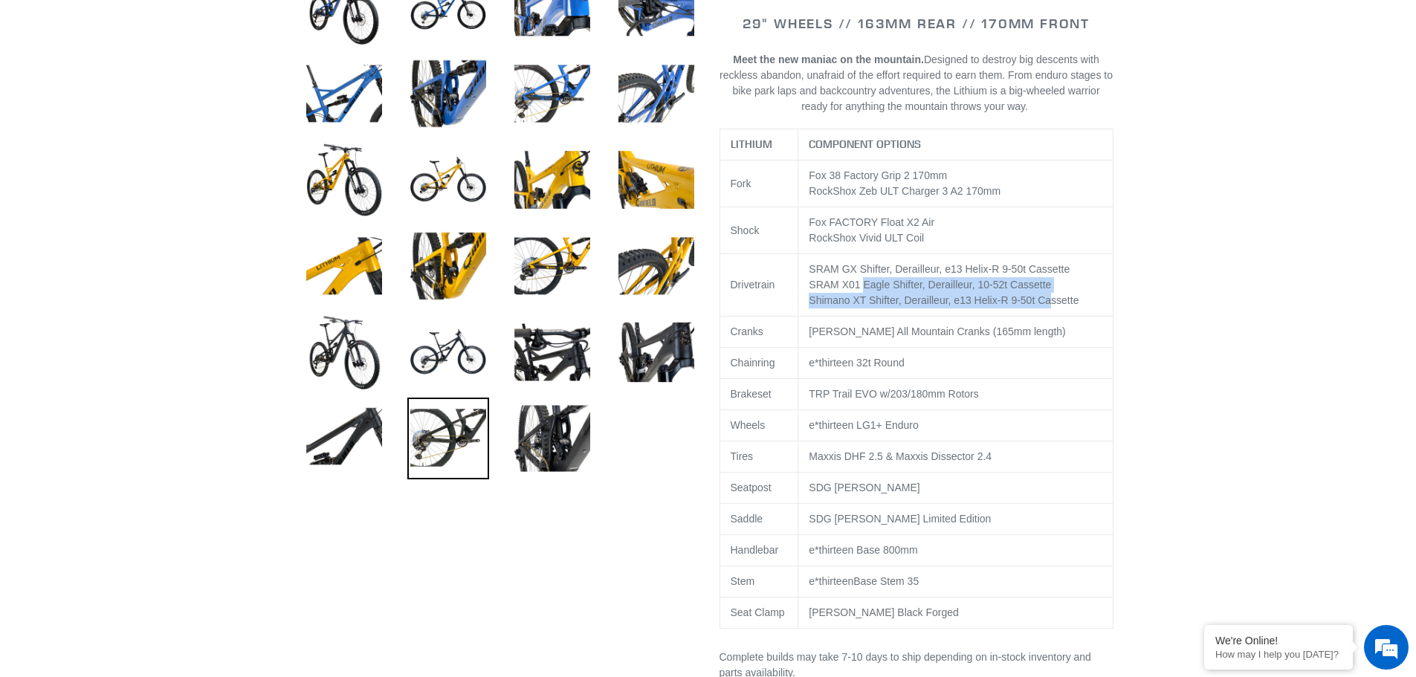
drag, startPoint x: 861, startPoint y: 284, endPoint x: 1046, endPoint y: 296, distance: 185.5
click at [1046, 296] on td "SRAM GX Shifter, Derailleur, e13 Helix-R 9-50t Cassette SRAM X01 Eagle Shifter,…" at bounding box center [955, 285] width 314 height 62
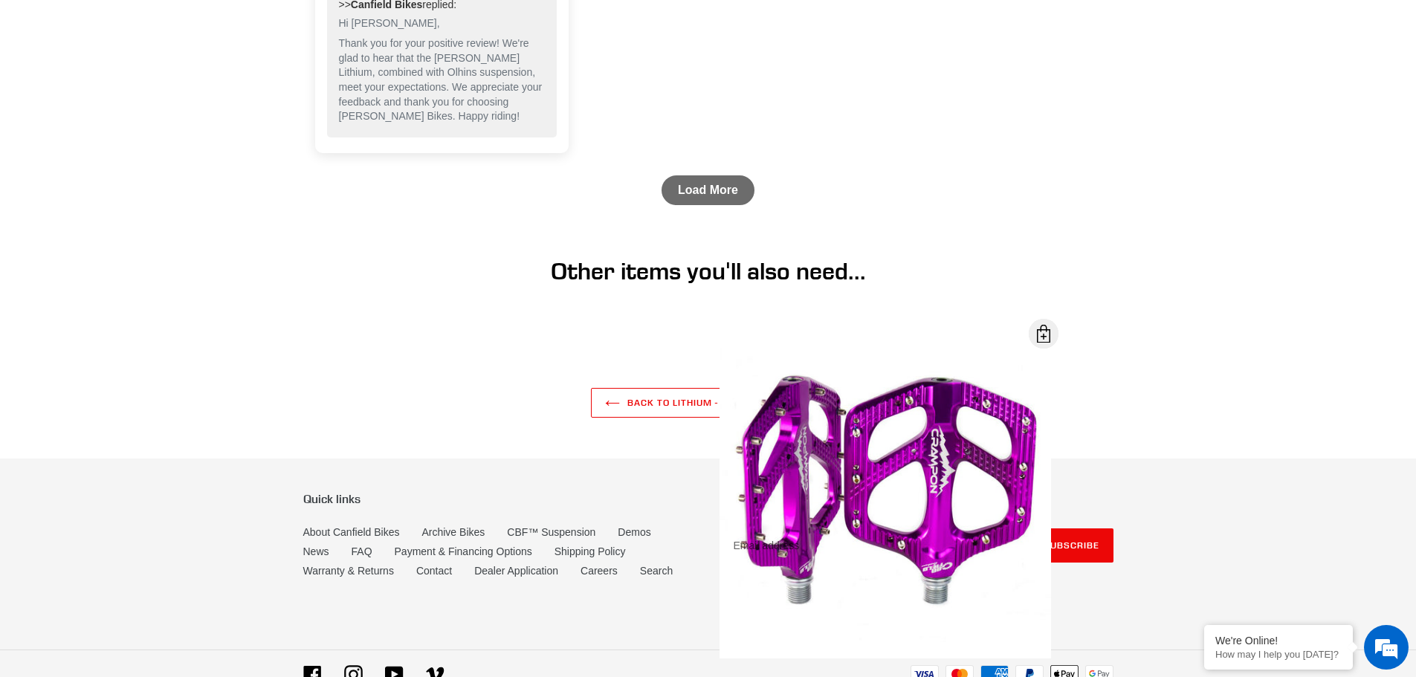
scroll to position [5539, 0]
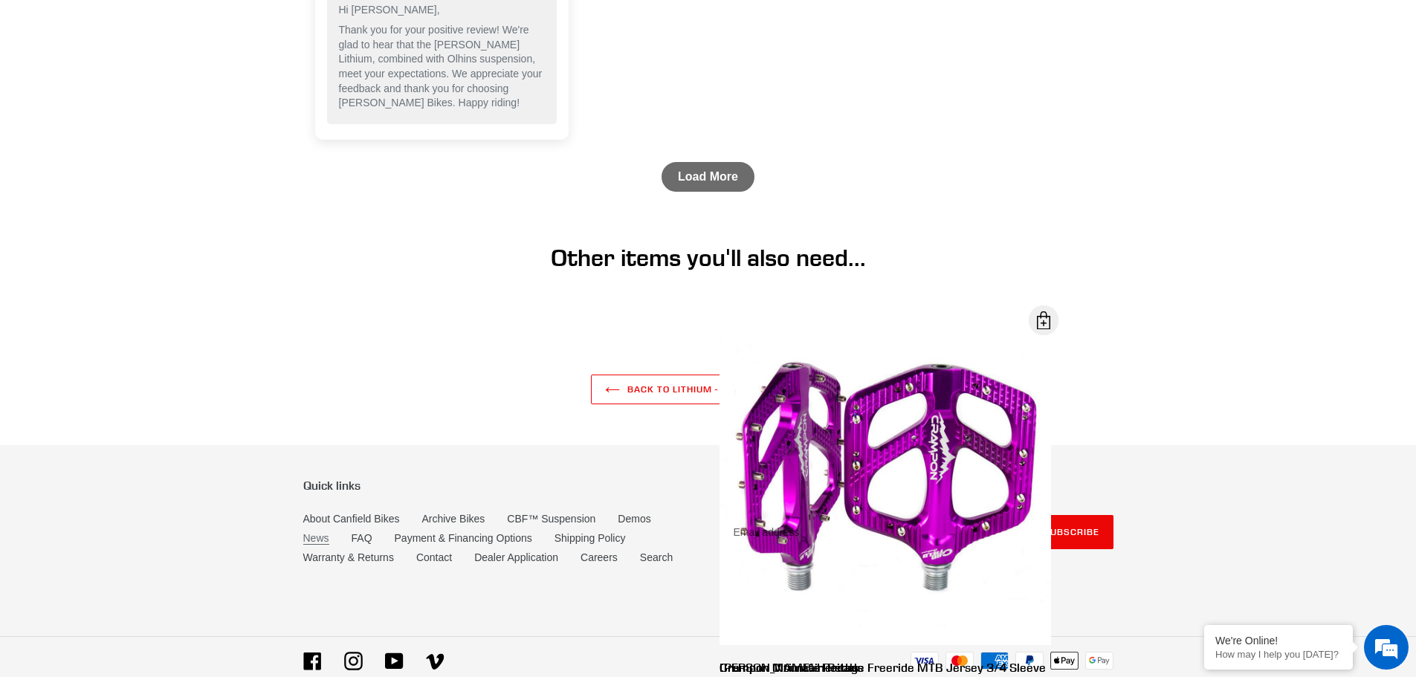
click at [323, 532] on link "News" at bounding box center [316, 538] width 26 height 13
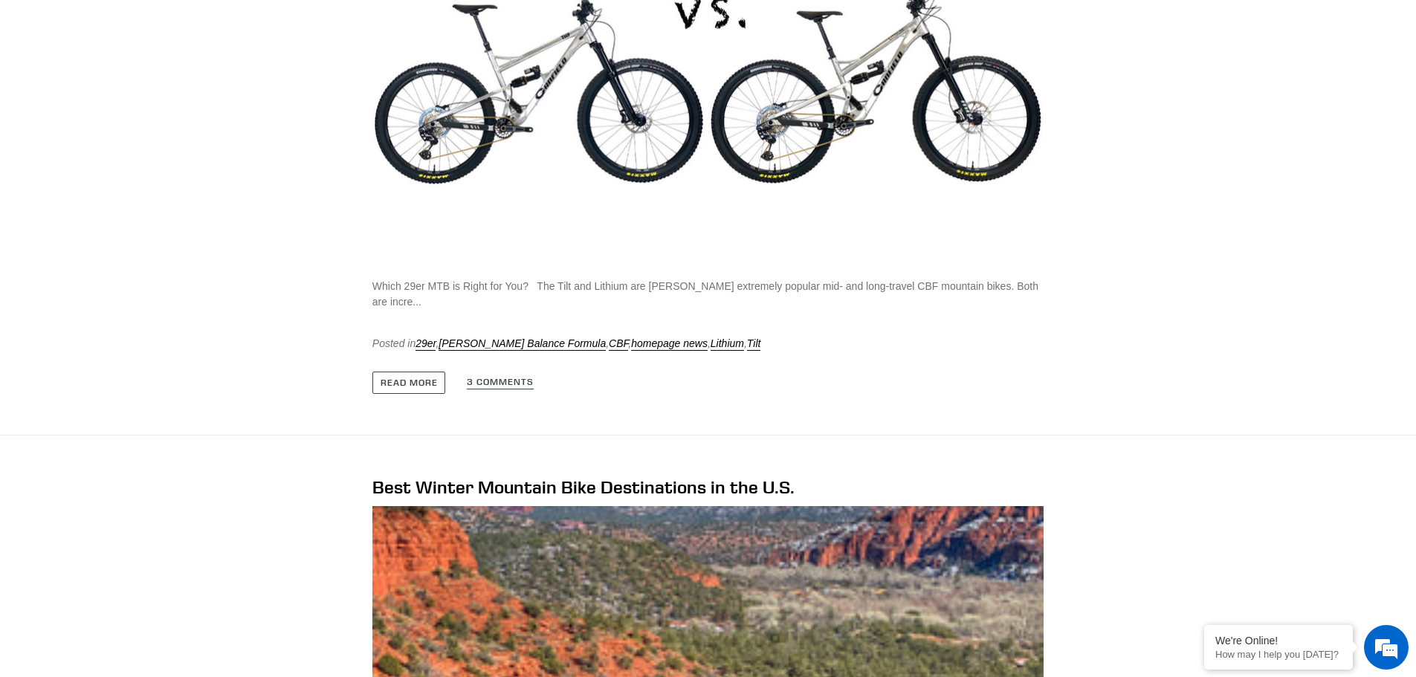
scroll to position [4758, 0]
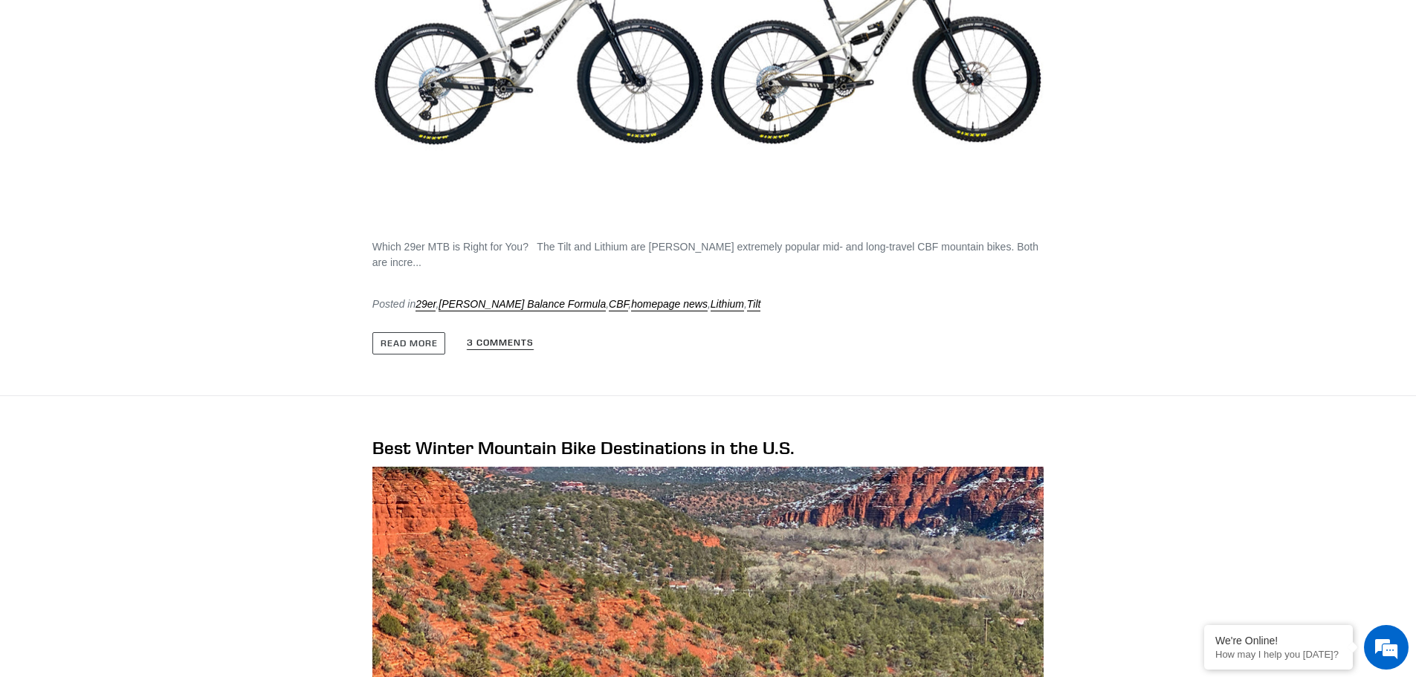
click at [511, 338] on link "3 comments" at bounding box center [500, 344] width 68 height 13
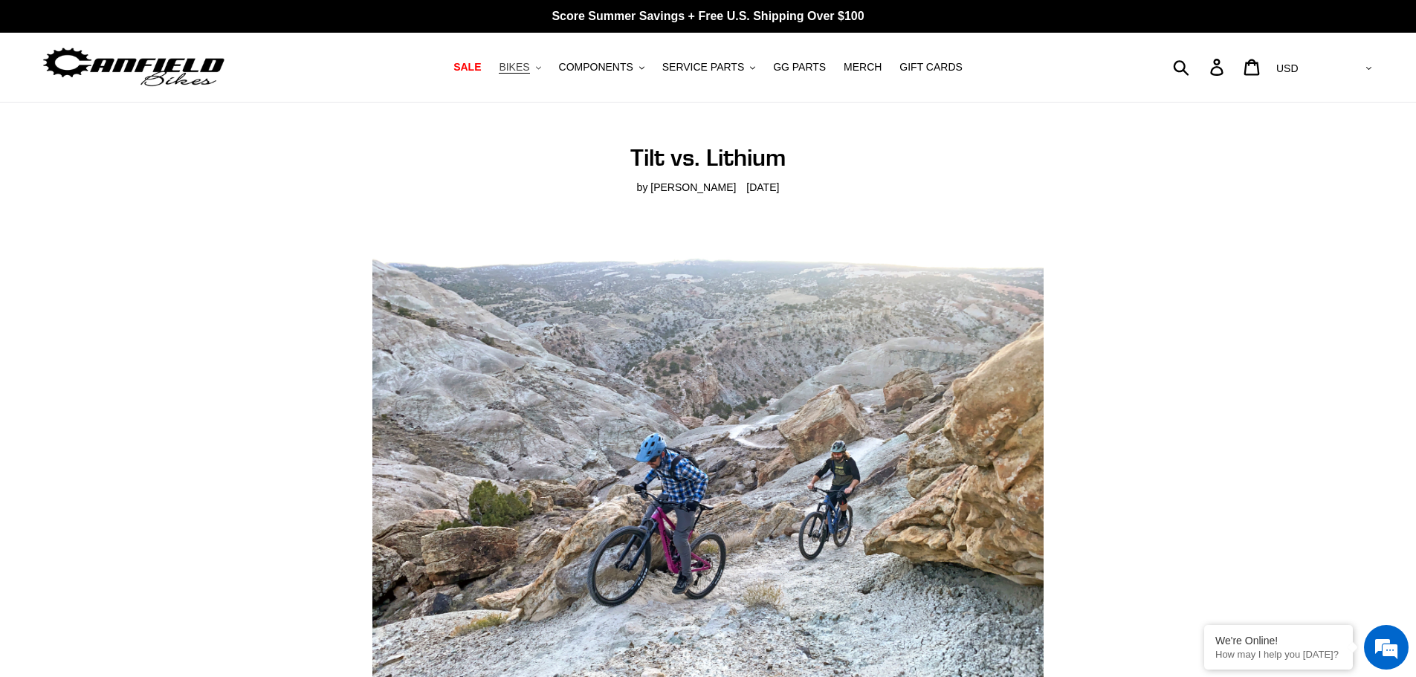
click at [541, 66] on icon ".cls-1{fill:#231f20}" at bounding box center [538, 67] width 5 height 5
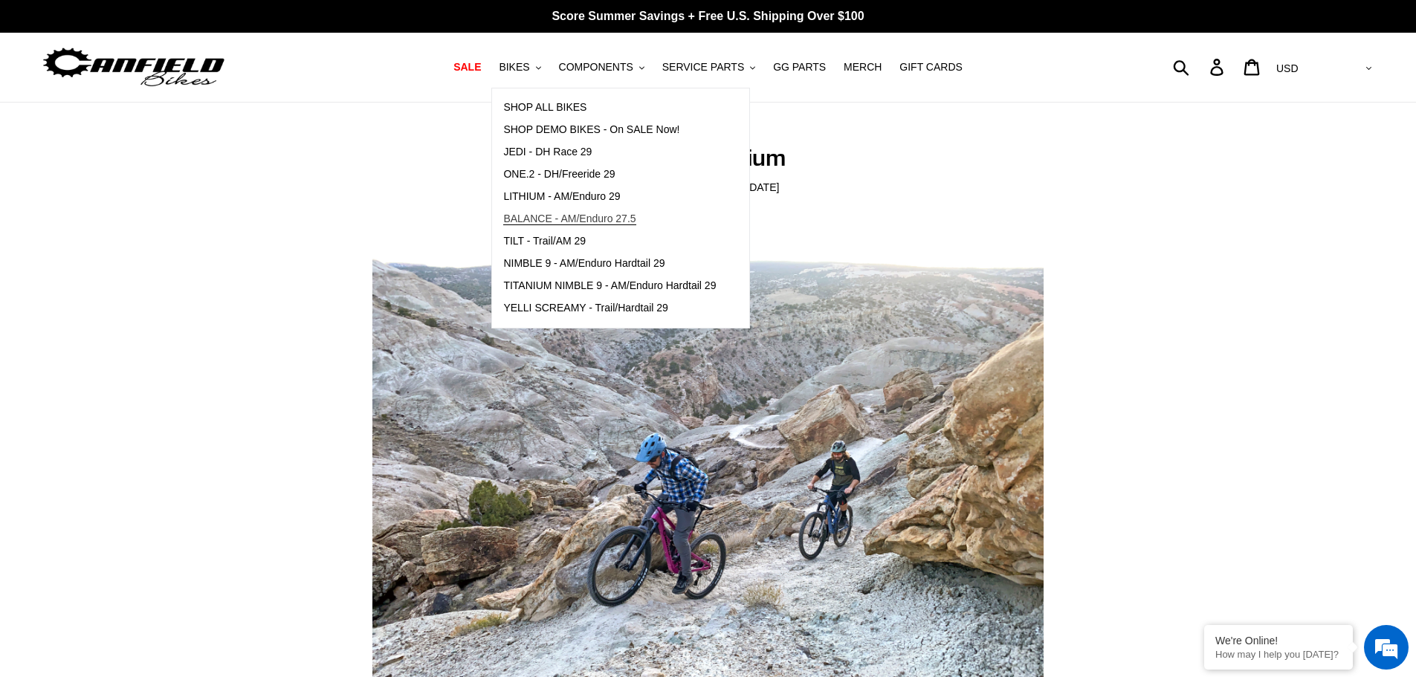
click at [588, 220] on span "BALANCE - AM/Enduro 27.5" at bounding box center [569, 219] width 132 height 13
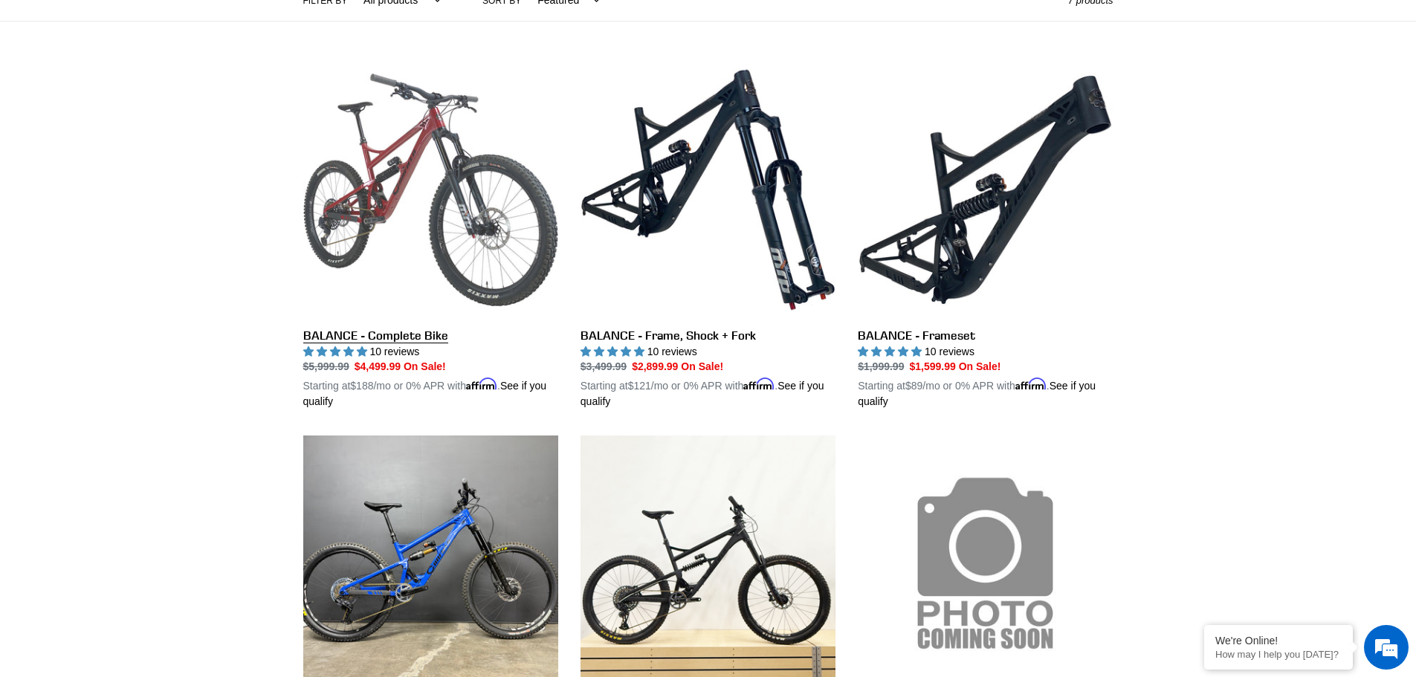
scroll to position [372, 0]
click at [454, 216] on link "BALANCE - Complete Bike" at bounding box center [430, 237] width 255 height 348
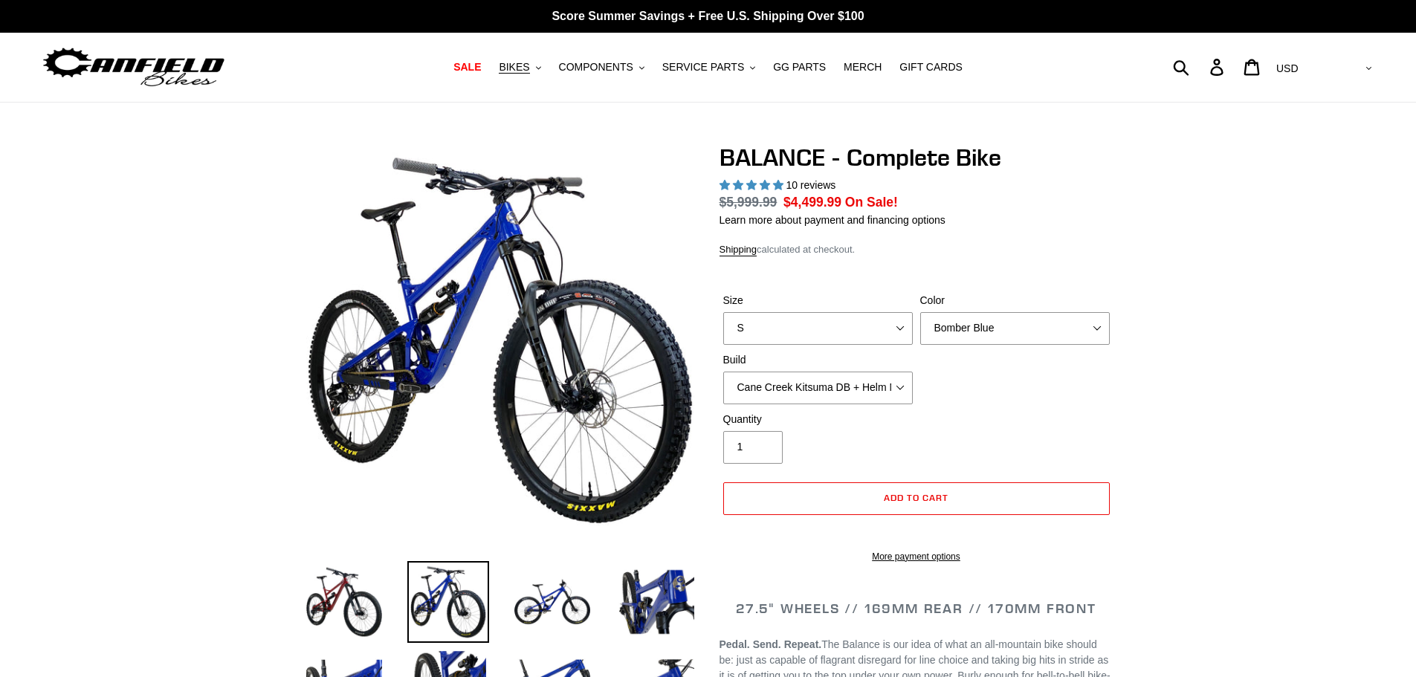
select select "highest-rating"
